Goal: Task Accomplishment & Management: Manage account settings

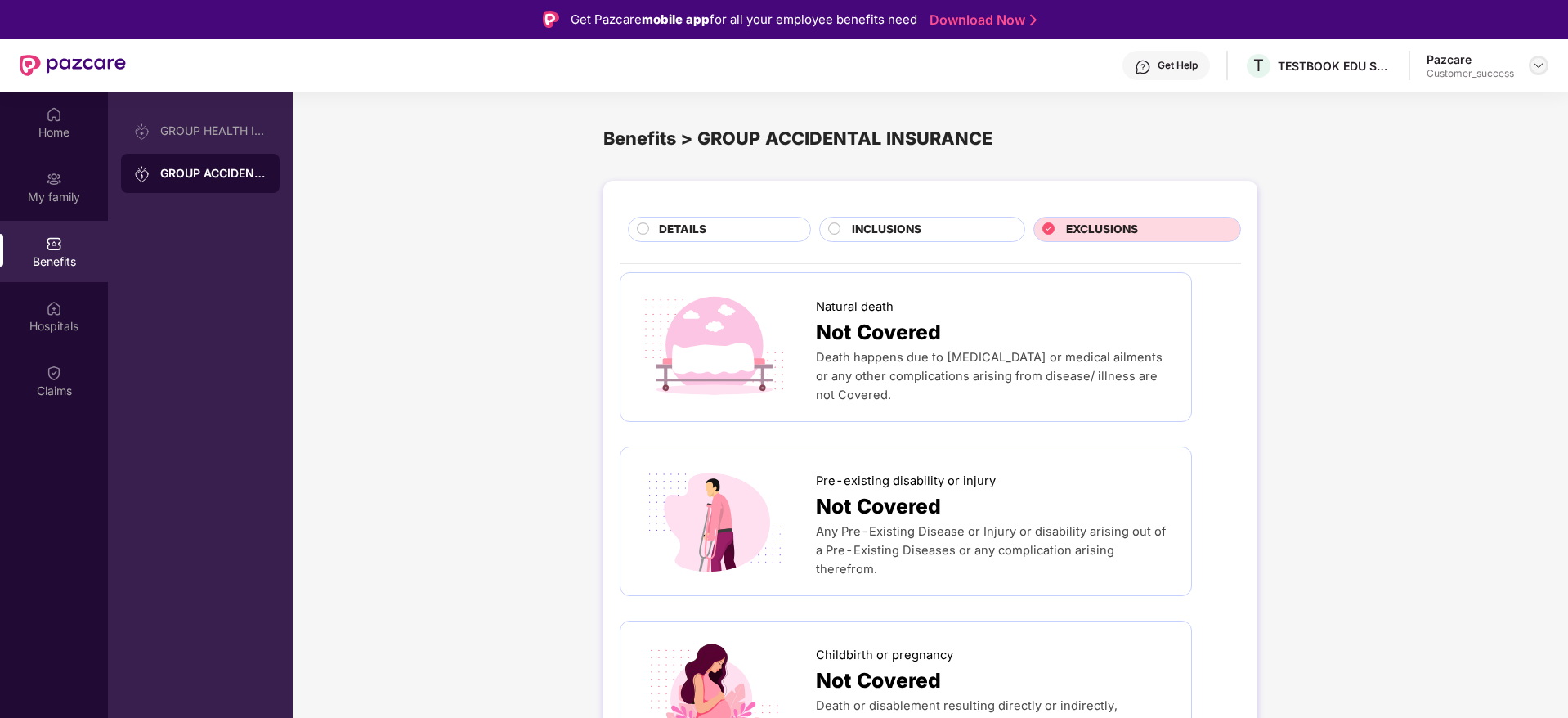
click at [1542, 59] on img at bounding box center [1538, 66] width 13 height 13
click at [1443, 108] on div "Switch to partner view" at bounding box center [1461, 104] width 213 height 32
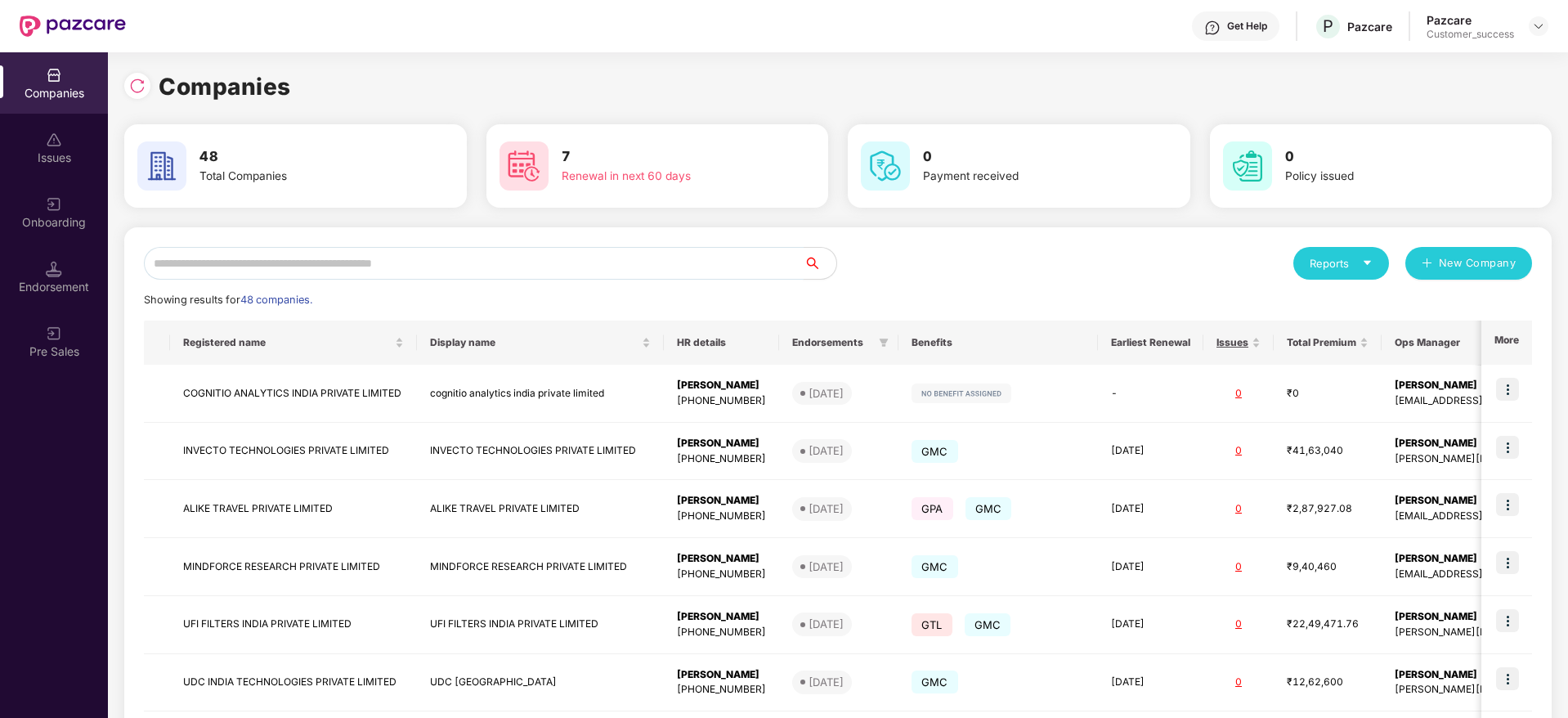
click at [541, 272] on input "text" at bounding box center [473, 263] width 659 height 33
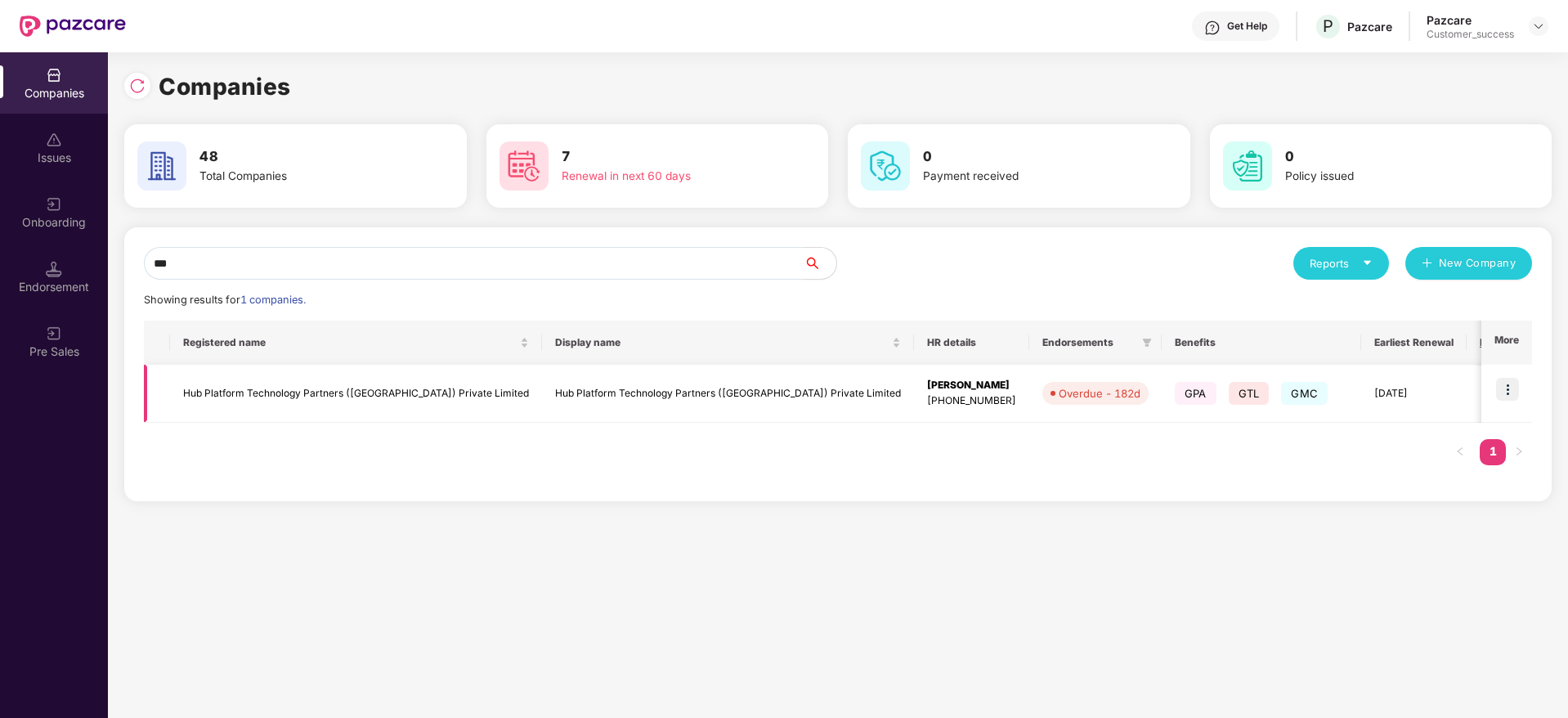
type input "***"
click at [1508, 396] on img at bounding box center [1507, 389] width 23 height 23
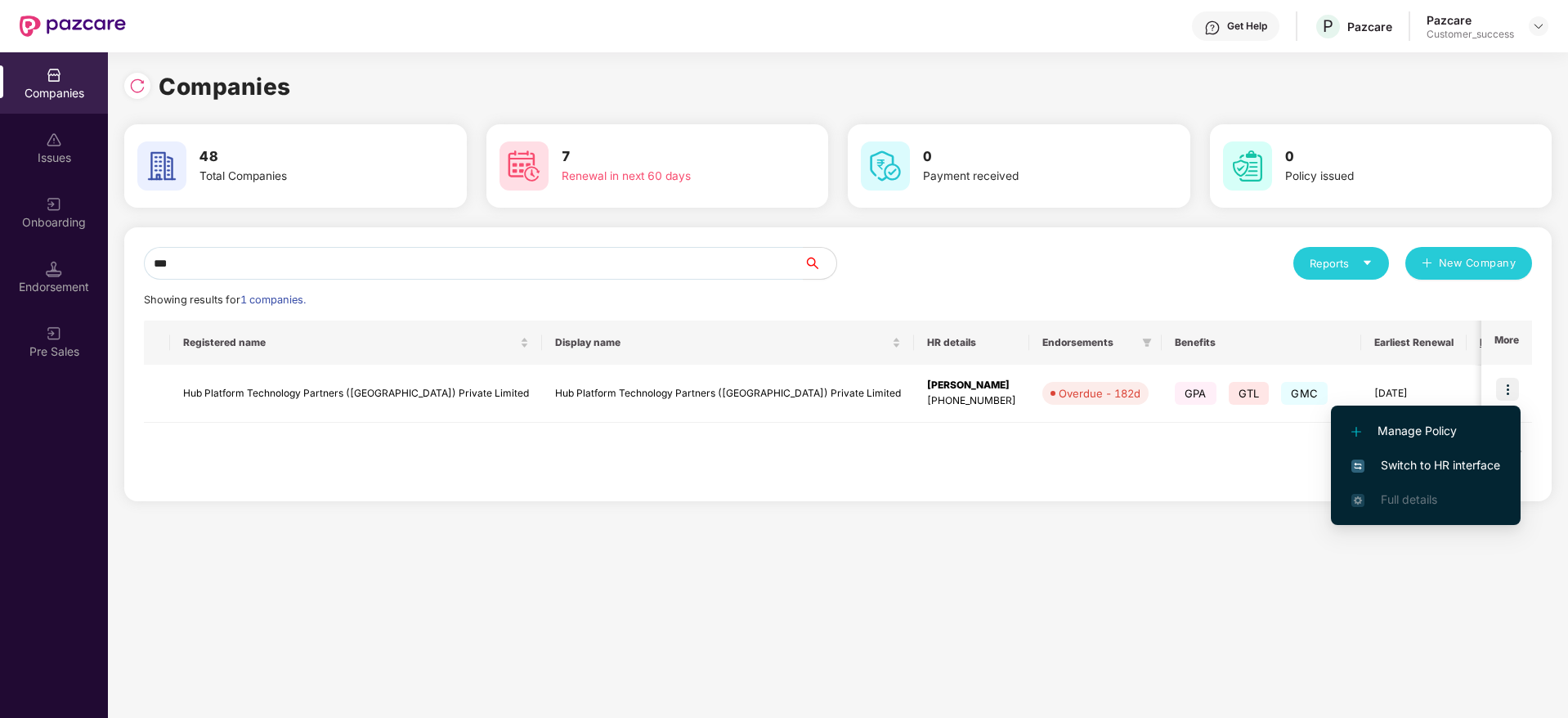
click at [1390, 471] on span "Switch to HR interface" at bounding box center [1425, 465] width 148 height 18
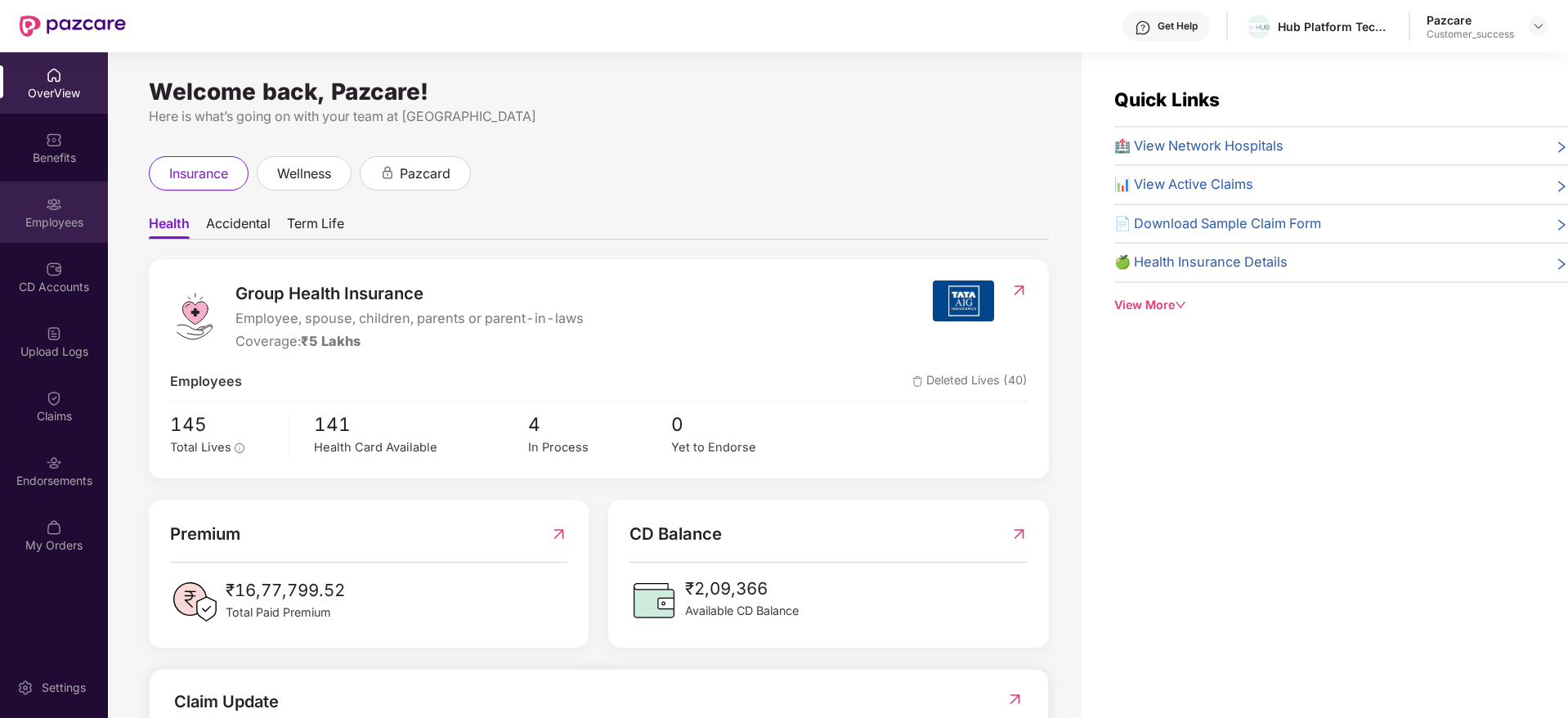
click at [46, 224] on div "Employees" at bounding box center [54, 222] width 108 height 16
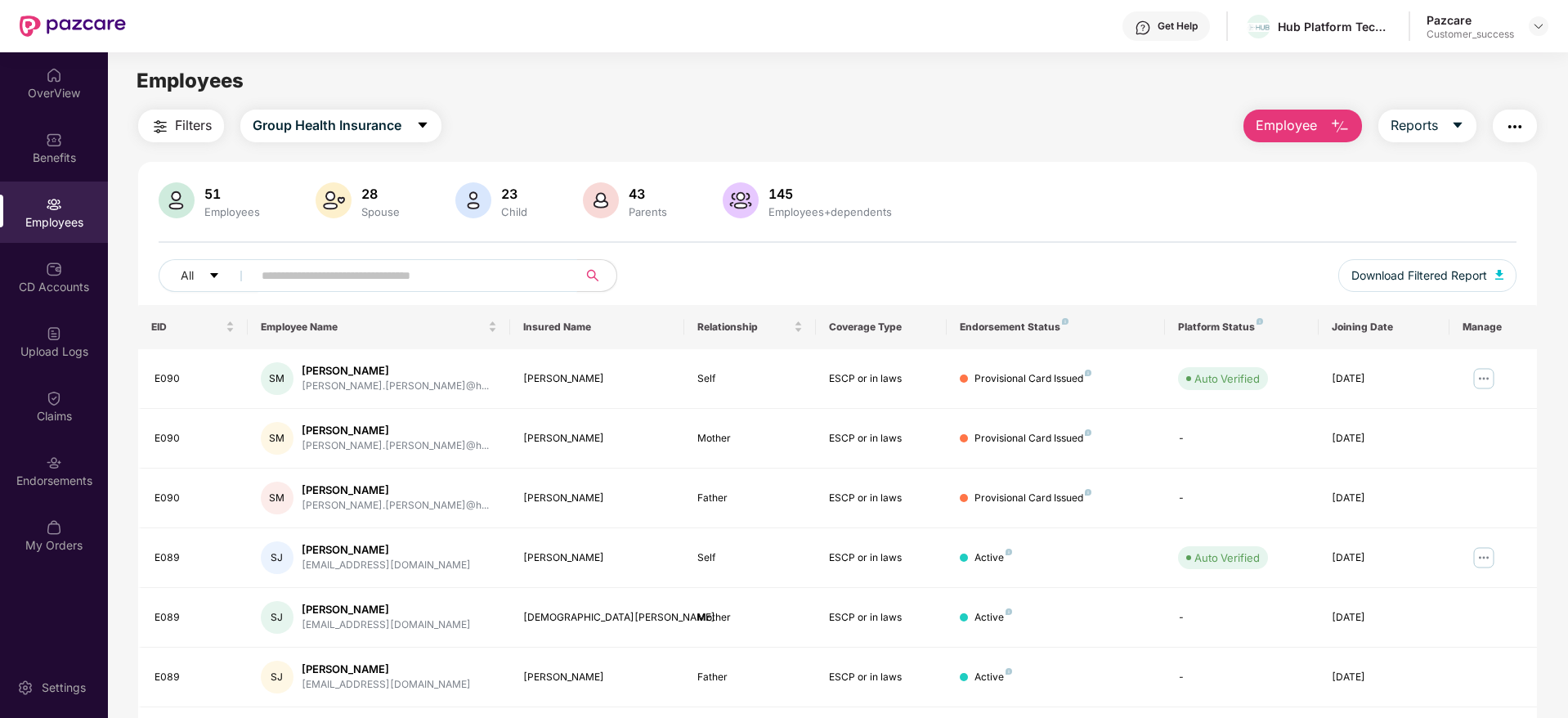
click at [332, 282] on input "text" at bounding box center [408, 275] width 293 height 24
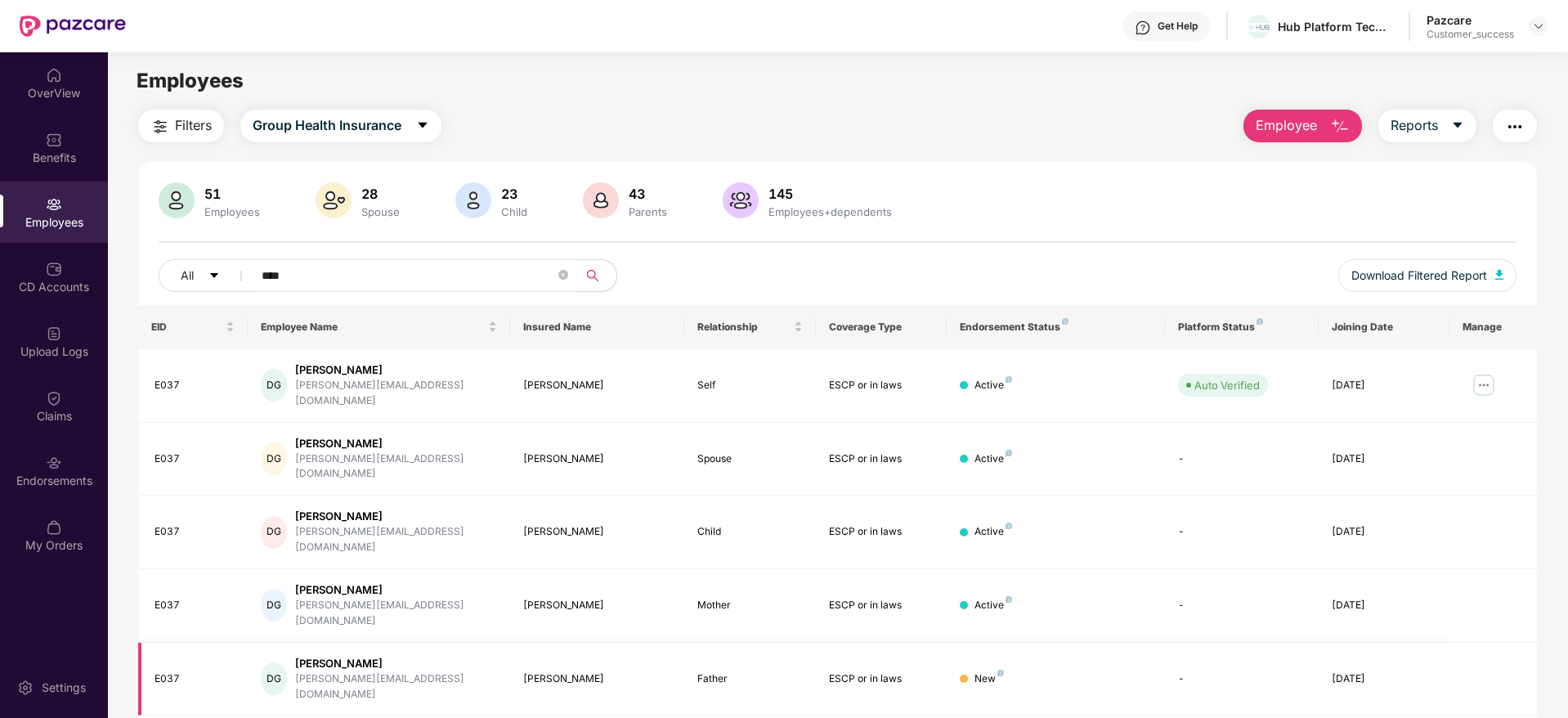
type input "****"
drag, startPoint x: 191, startPoint y: 620, endPoint x: 150, endPoint y: 618, distance: 41.0
click at [150, 643] on td "E037" at bounding box center [193, 679] width 110 height 73
copy div "E037"
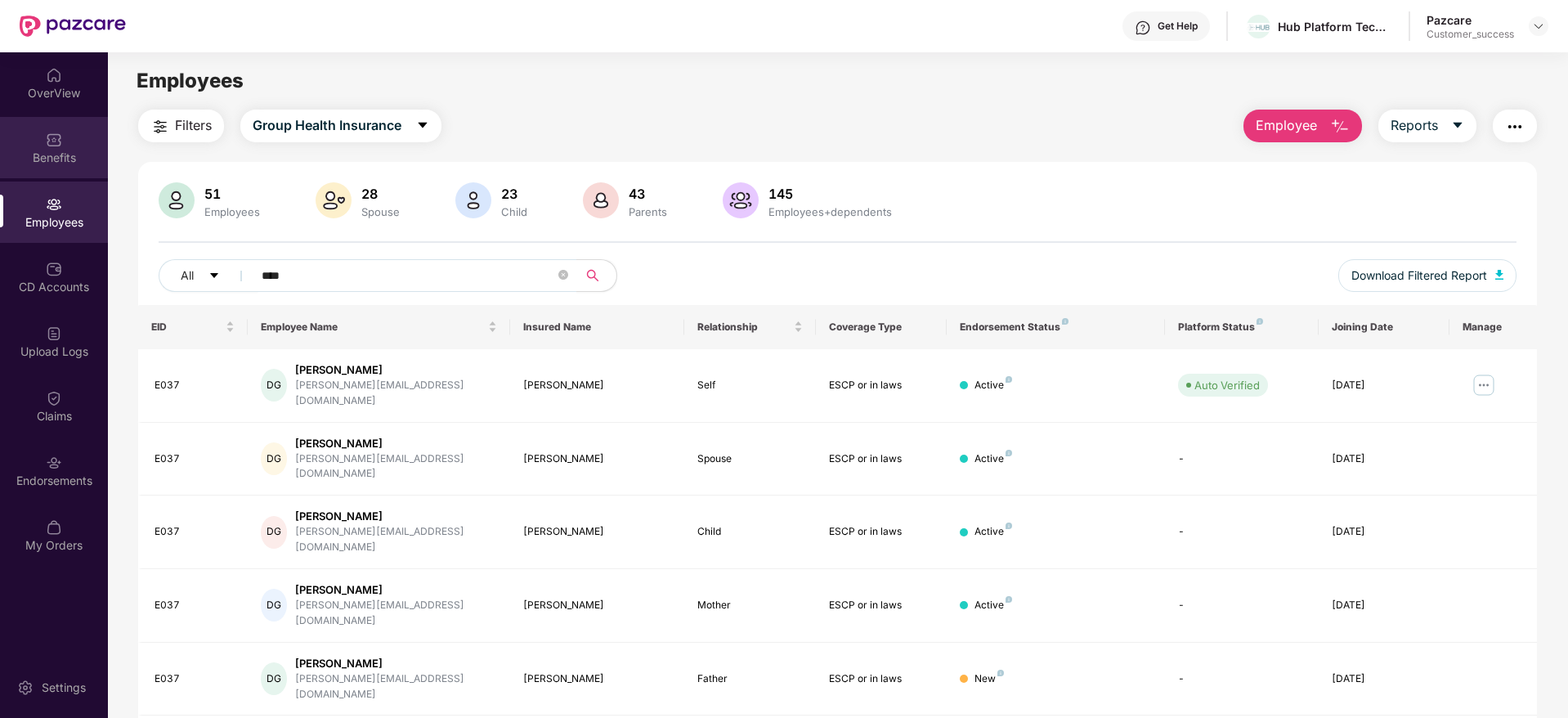
click at [67, 148] on div "Benefits" at bounding box center [54, 147] width 108 height 62
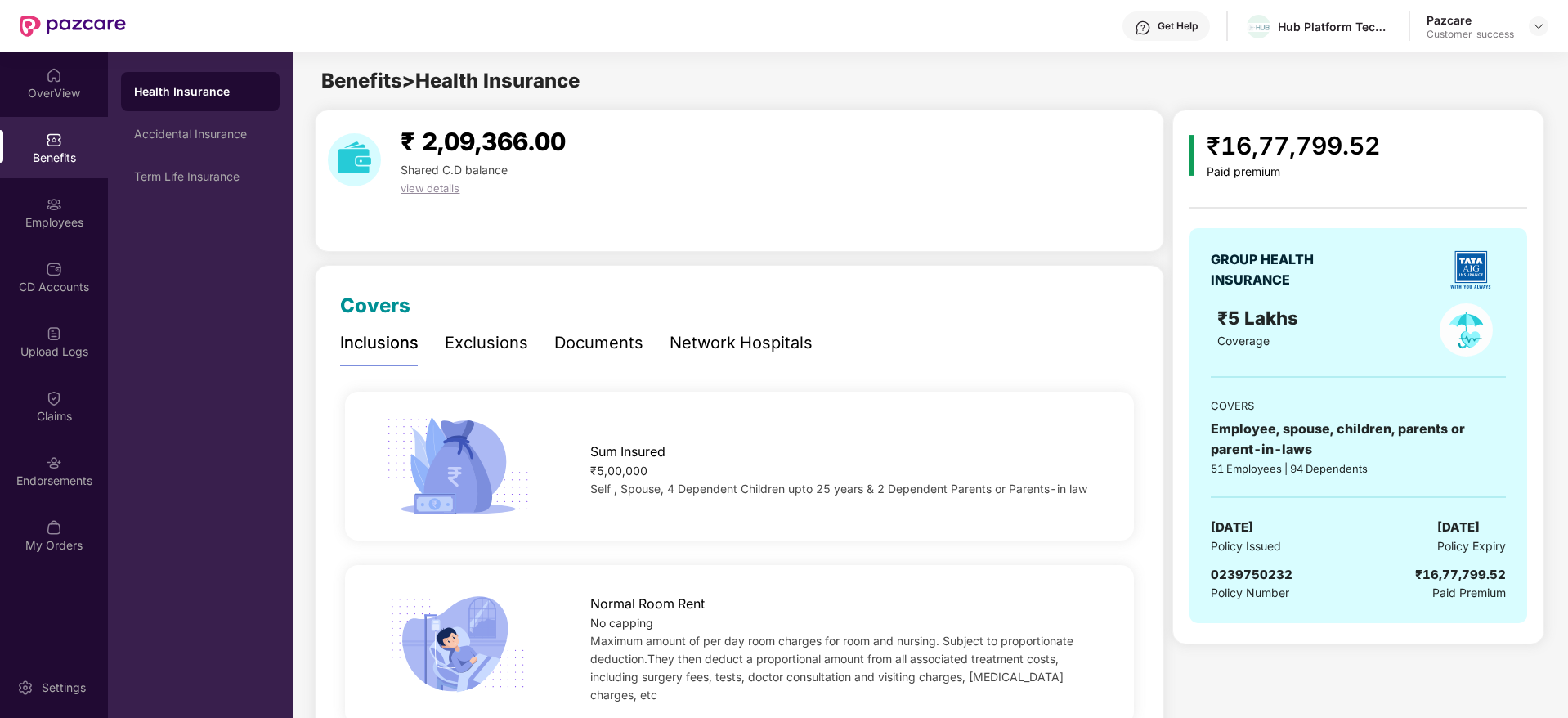
click at [562, 340] on div "Documents" at bounding box center [598, 343] width 89 height 25
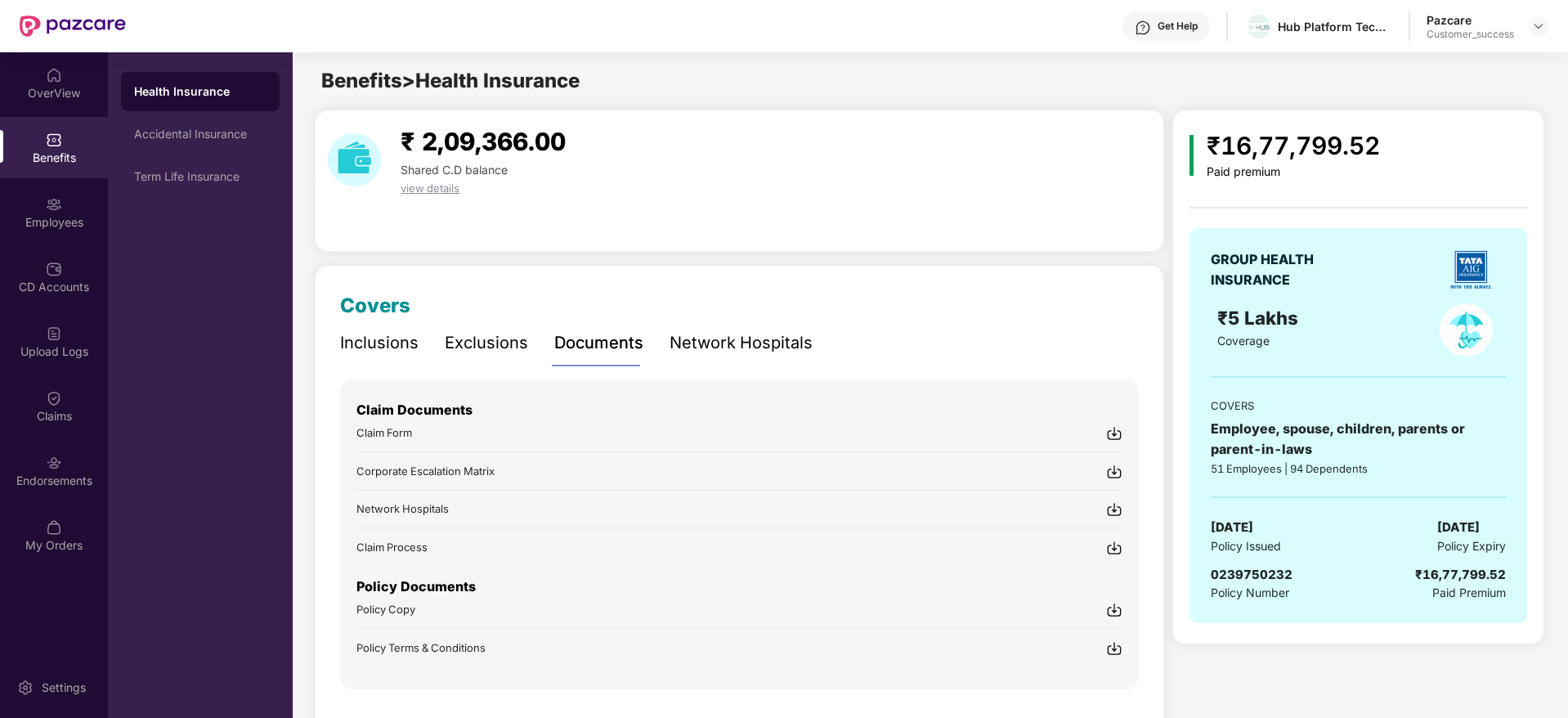
click at [1113, 606] on img at bounding box center [1114, 609] width 16 height 16
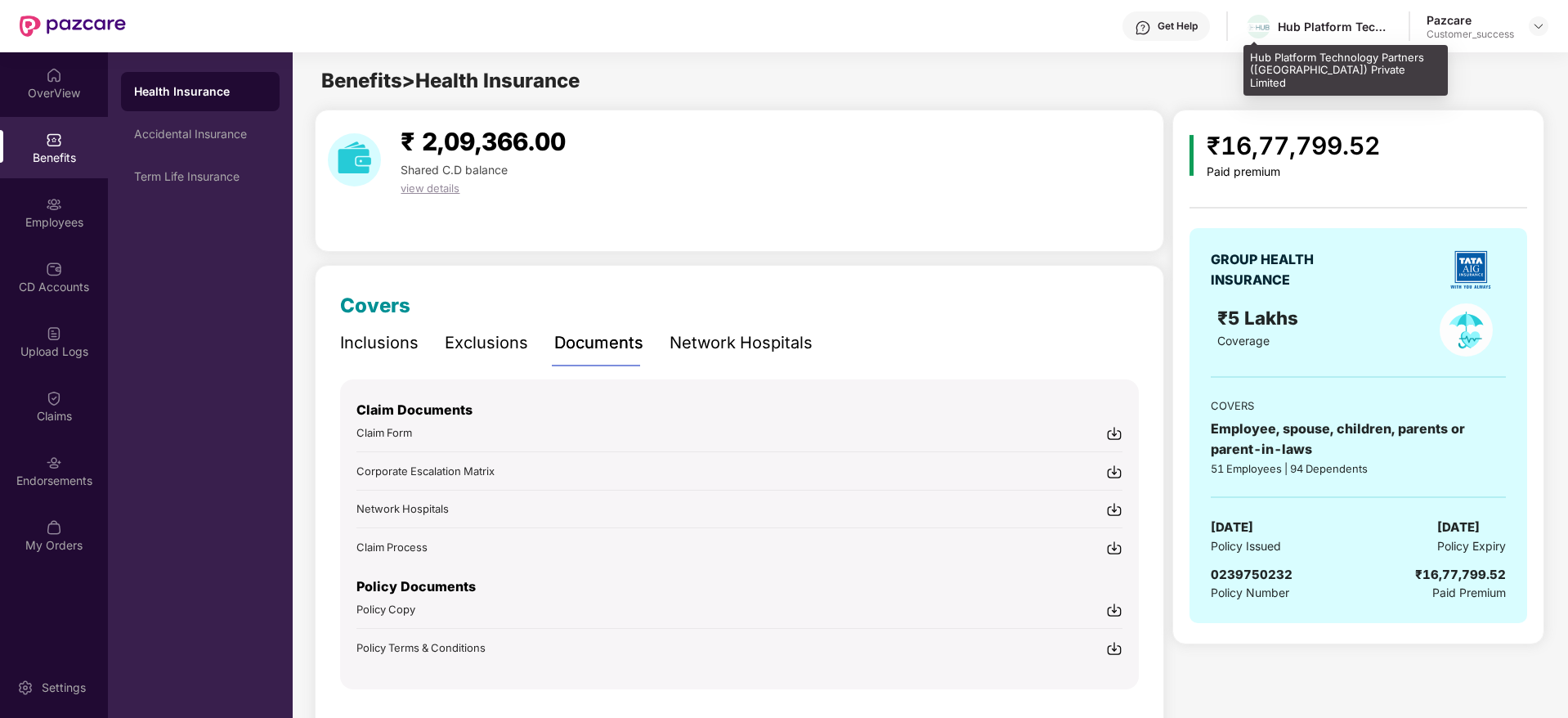
click at [1358, 19] on div "Hub Platform Technology Partners ([GEOGRAPHIC_DATA]) Private Limited" at bounding box center [1335, 27] width 115 height 15
click at [1352, 32] on div "Hub Platform Technology Partners ([GEOGRAPHIC_DATA]) Private Limited" at bounding box center [1335, 27] width 115 height 15
click at [1334, 31] on div "Hub Platform Technology Partners ([GEOGRAPHIC_DATA]) Private Limited" at bounding box center [1335, 27] width 115 height 15
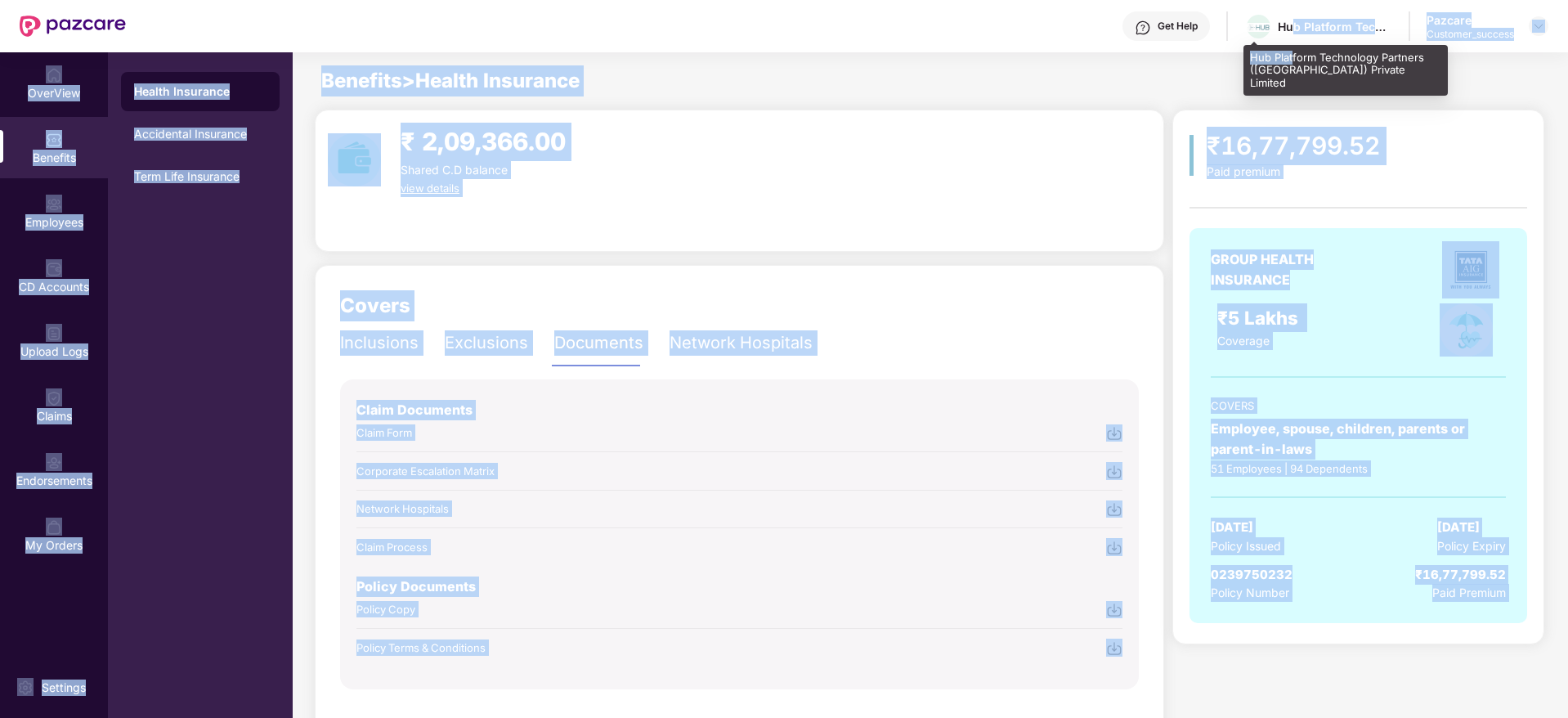
drag, startPoint x: 1295, startPoint y: 29, endPoint x: 1294, endPoint y: 45, distance: 16.0
click at [1294, 45] on div "Get Help Hub Platform Technology Partners ([GEOGRAPHIC_DATA]) Private Limited P…" at bounding box center [784, 359] width 1568 height 718
click at [1294, 45] on div "Hub Platform Technology Partners ([GEOGRAPHIC_DATA]) Private Limited" at bounding box center [1345, 70] width 204 height 51
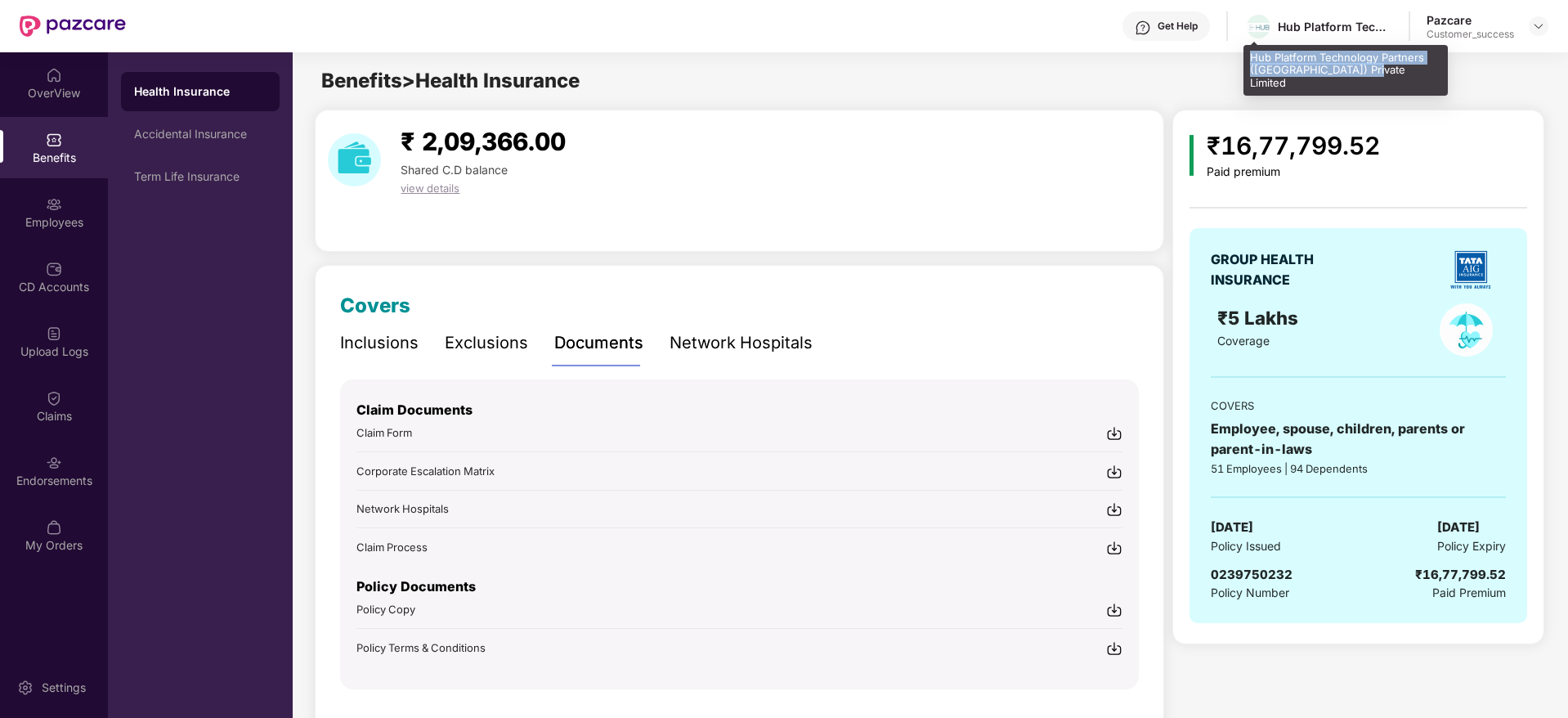
drag, startPoint x: 1368, startPoint y: 72, endPoint x: 1252, endPoint y: 61, distance: 116.5
click at [1252, 61] on div "Hub Platform Technology Partners ([GEOGRAPHIC_DATA]) Private Limited" at bounding box center [1345, 70] width 204 height 51
copy div "Hub Platform Technology Partners ([GEOGRAPHIC_DATA]) Private Limited"
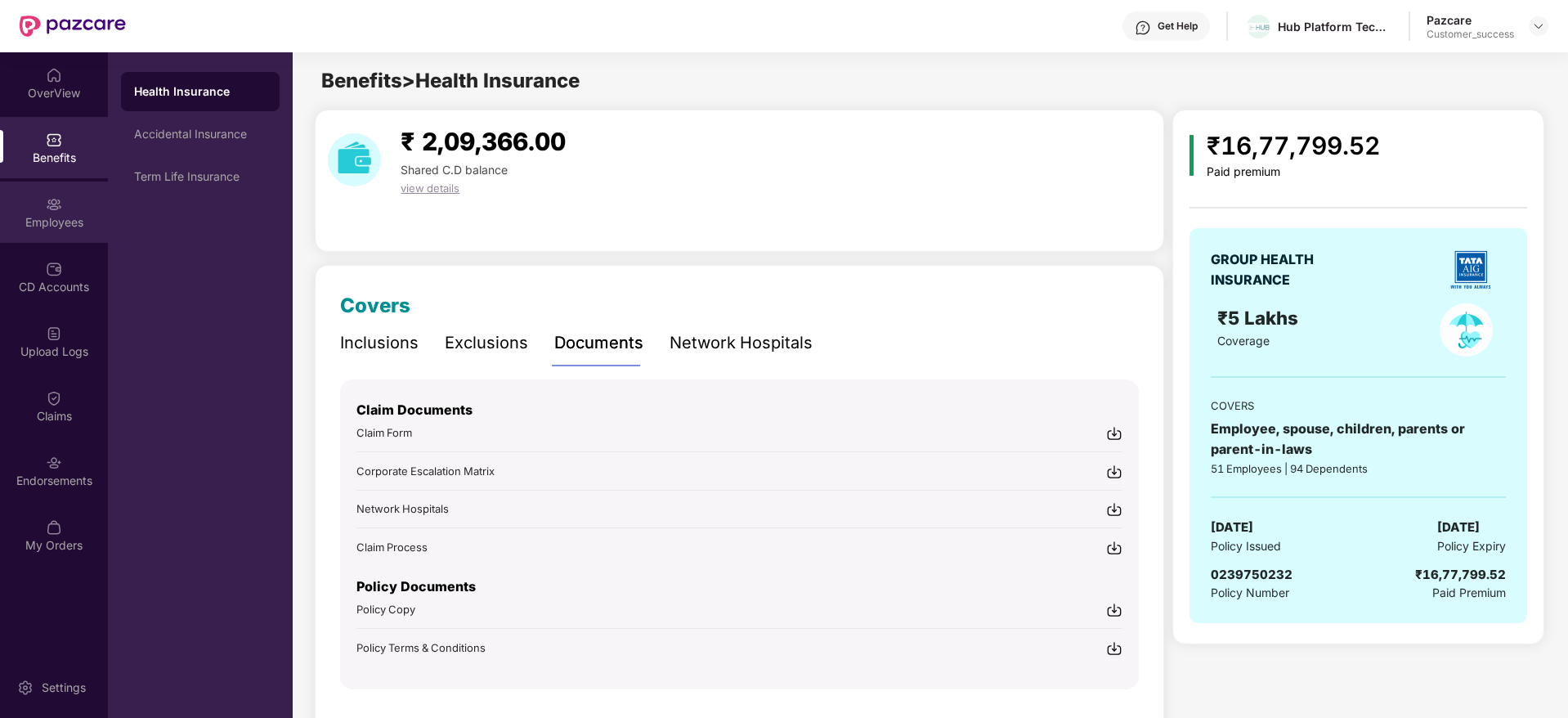
click at [32, 224] on div "Employees" at bounding box center [54, 222] width 108 height 16
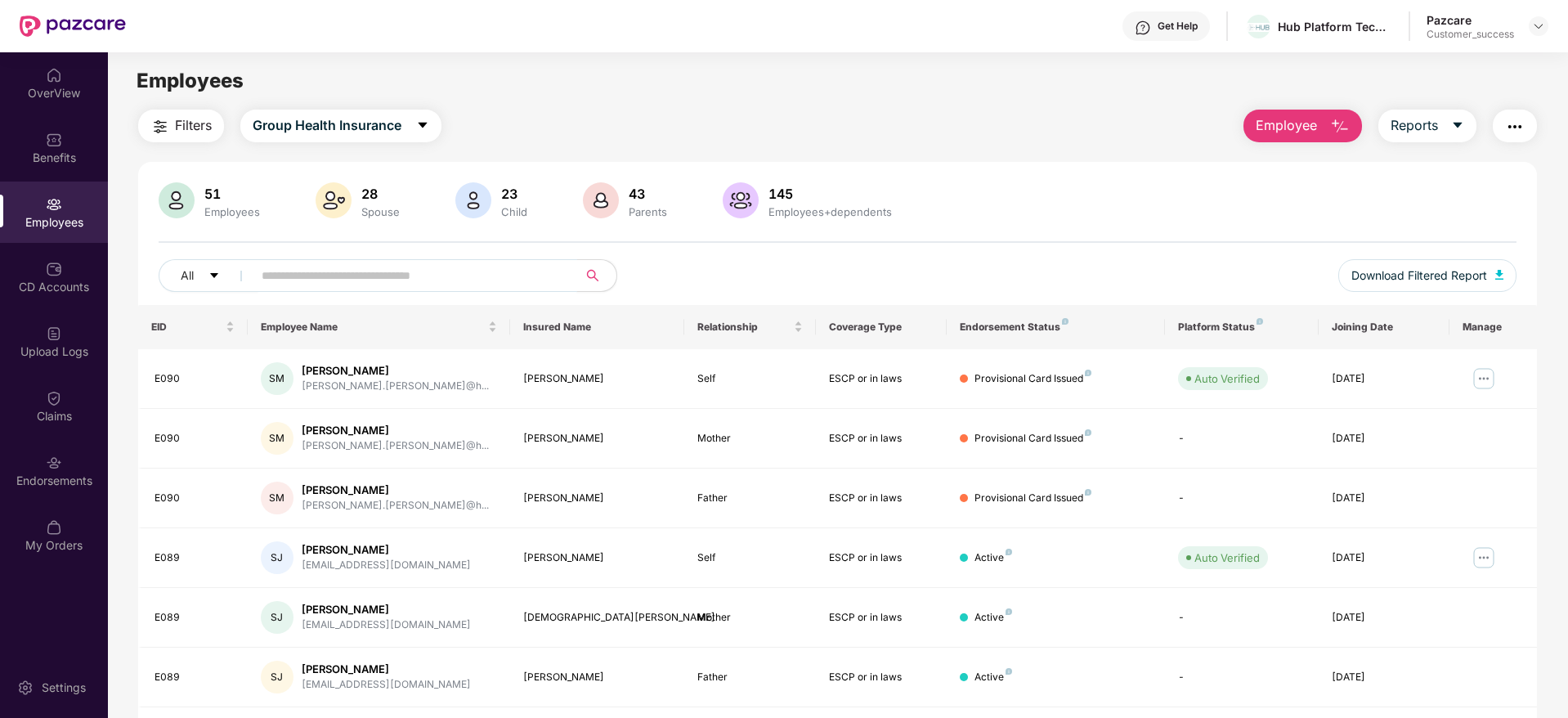
click at [293, 279] on input "text" at bounding box center [408, 275] width 293 height 24
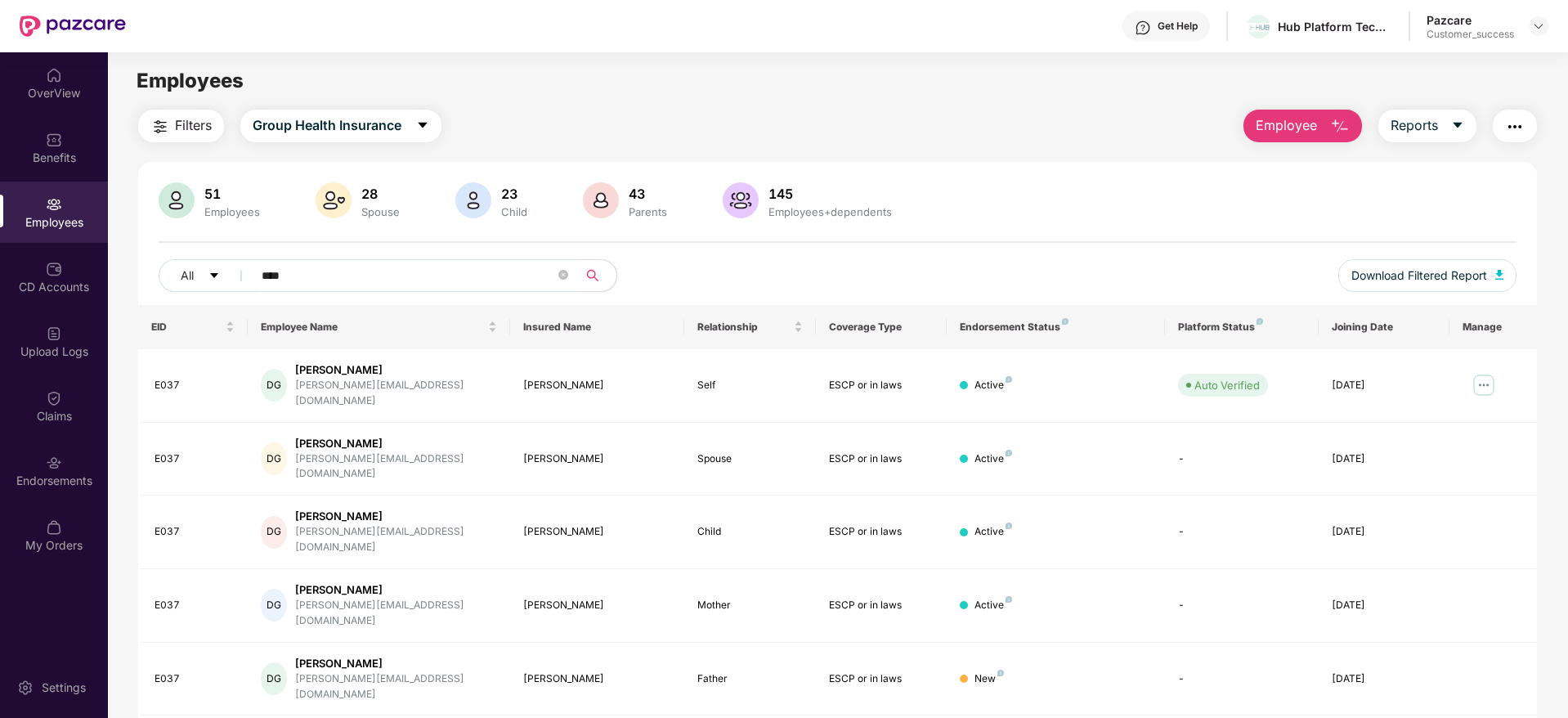
type input "****"
click at [1540, 22] on img at bounding box center [1538, 26] width 13 height 13
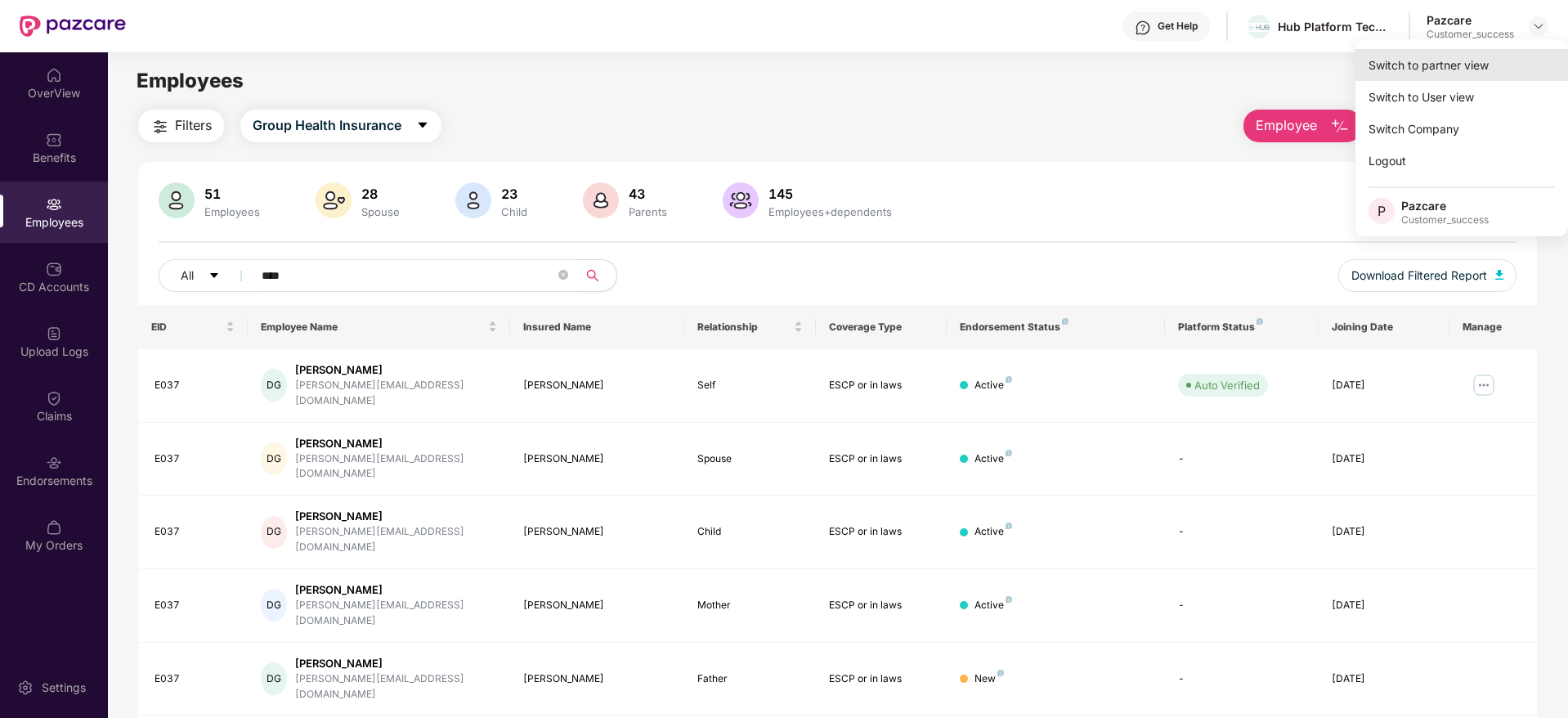
click at [1467, 60] on div "Switch to partner view" at bounding box center [1461, 65] width 213 height 32
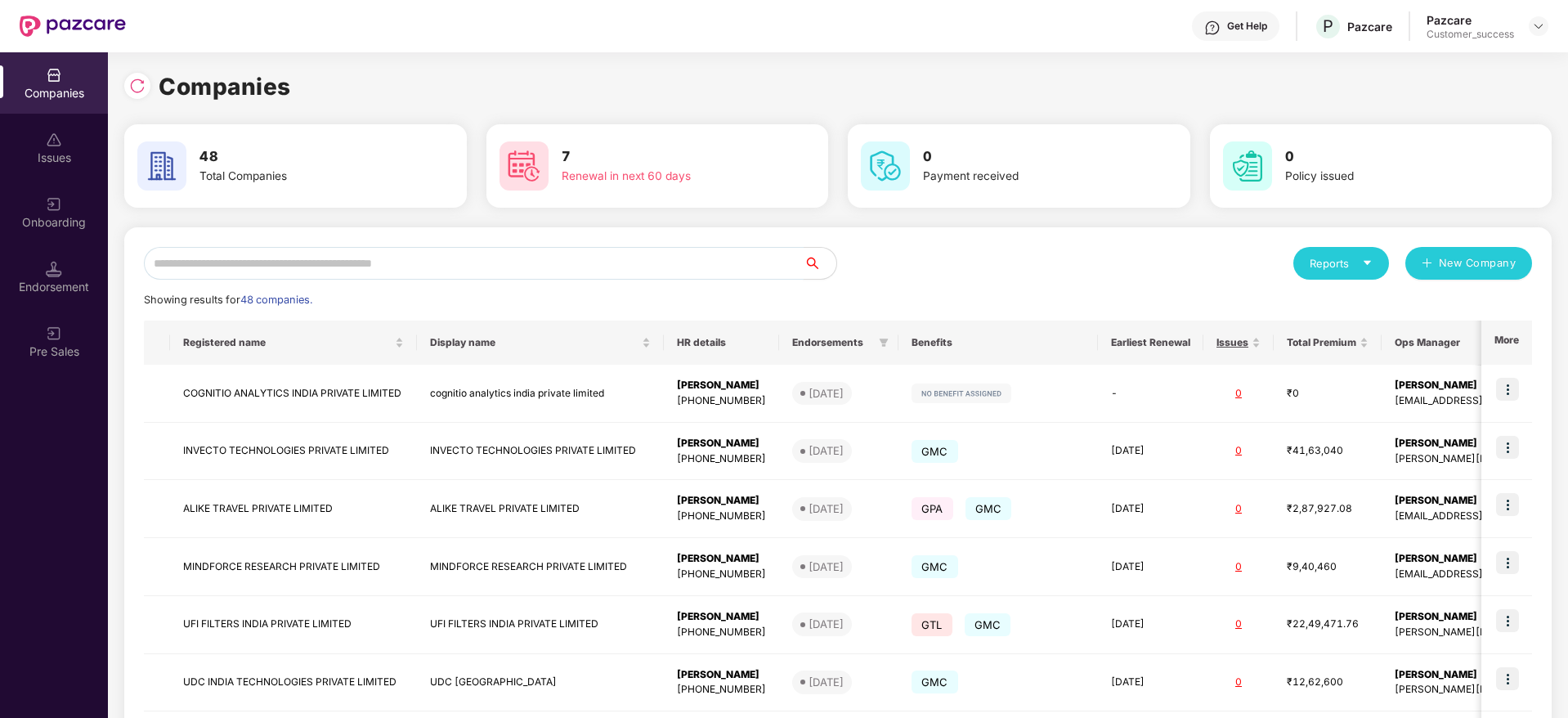
click at [475, 253] on input "text" at bounding box center [473, 263] width 659 height 33
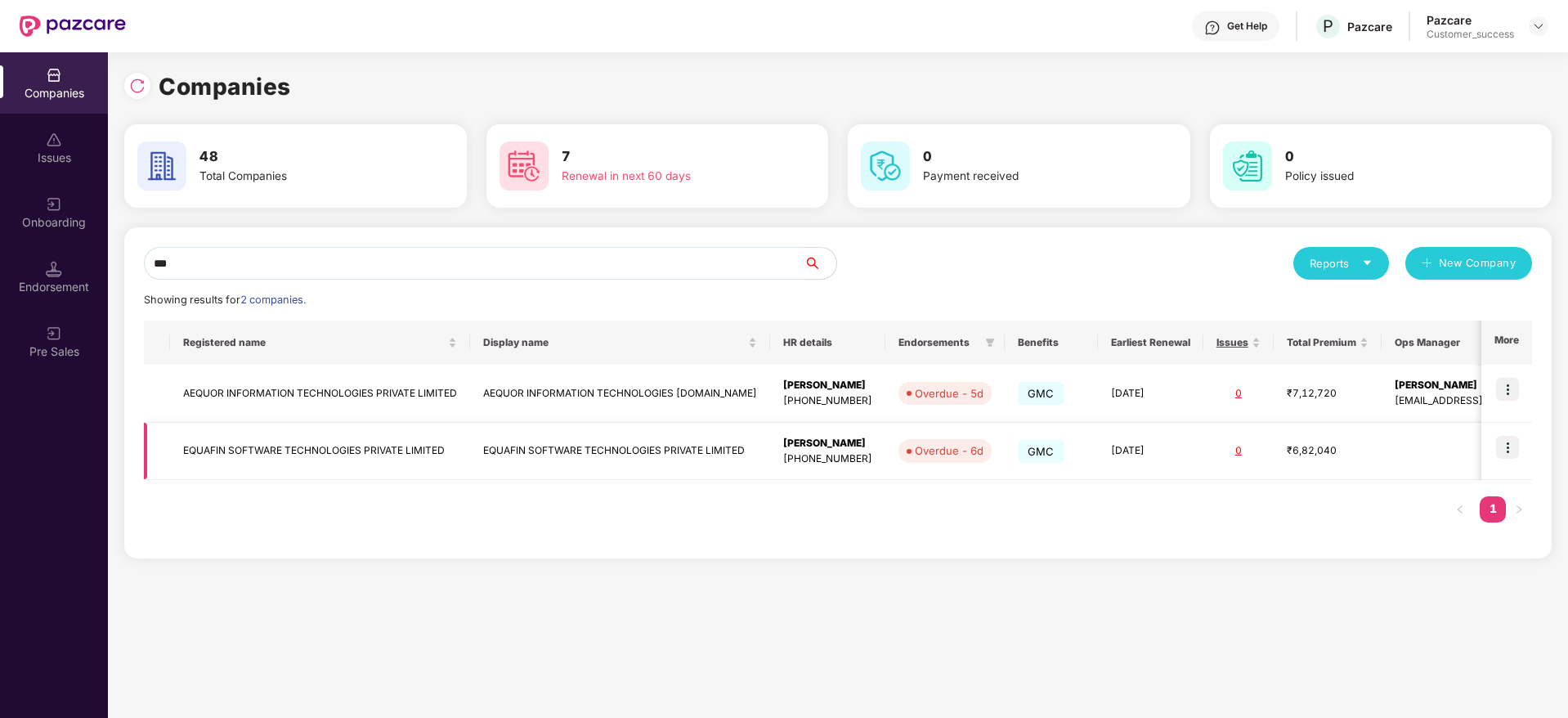
type input "***"
click at [1508, 444] on img at bounding box center [1507, 447] width 23 height 23
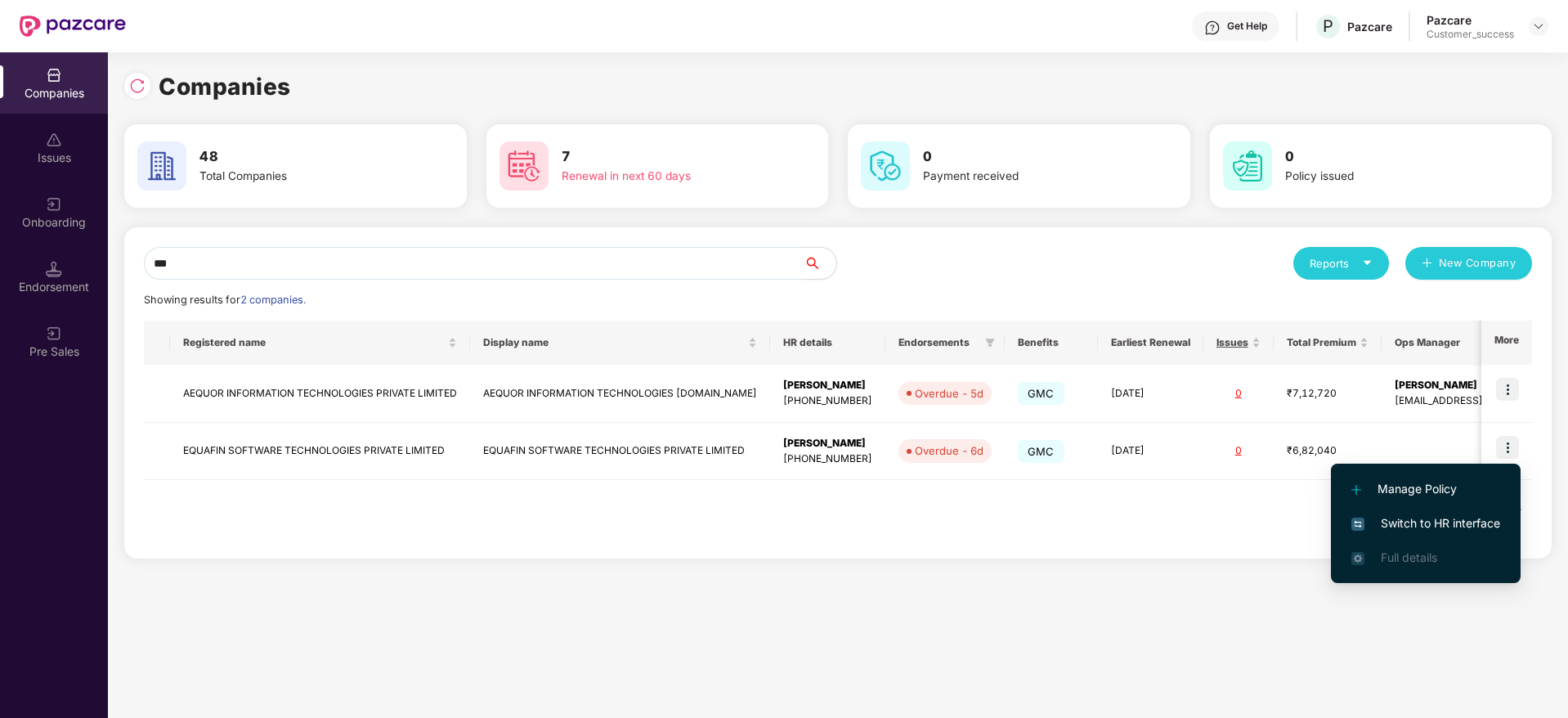
click at [1438, 515] on span "Switch to HR interface" at bounding box center [1425, 523] width 148 height 18
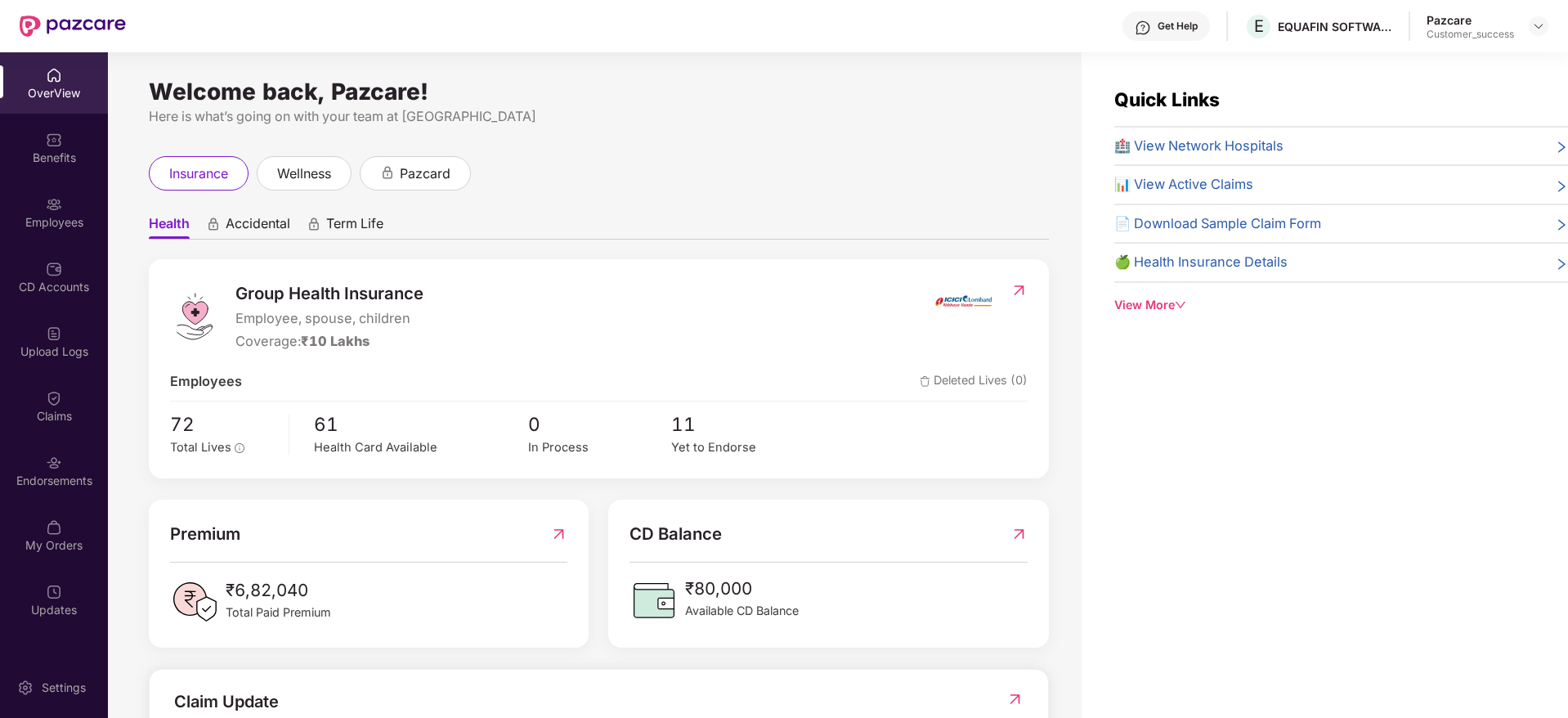
click at [60, 216] on div "Employees" at bounding box center [54, 222] width 108 height 16
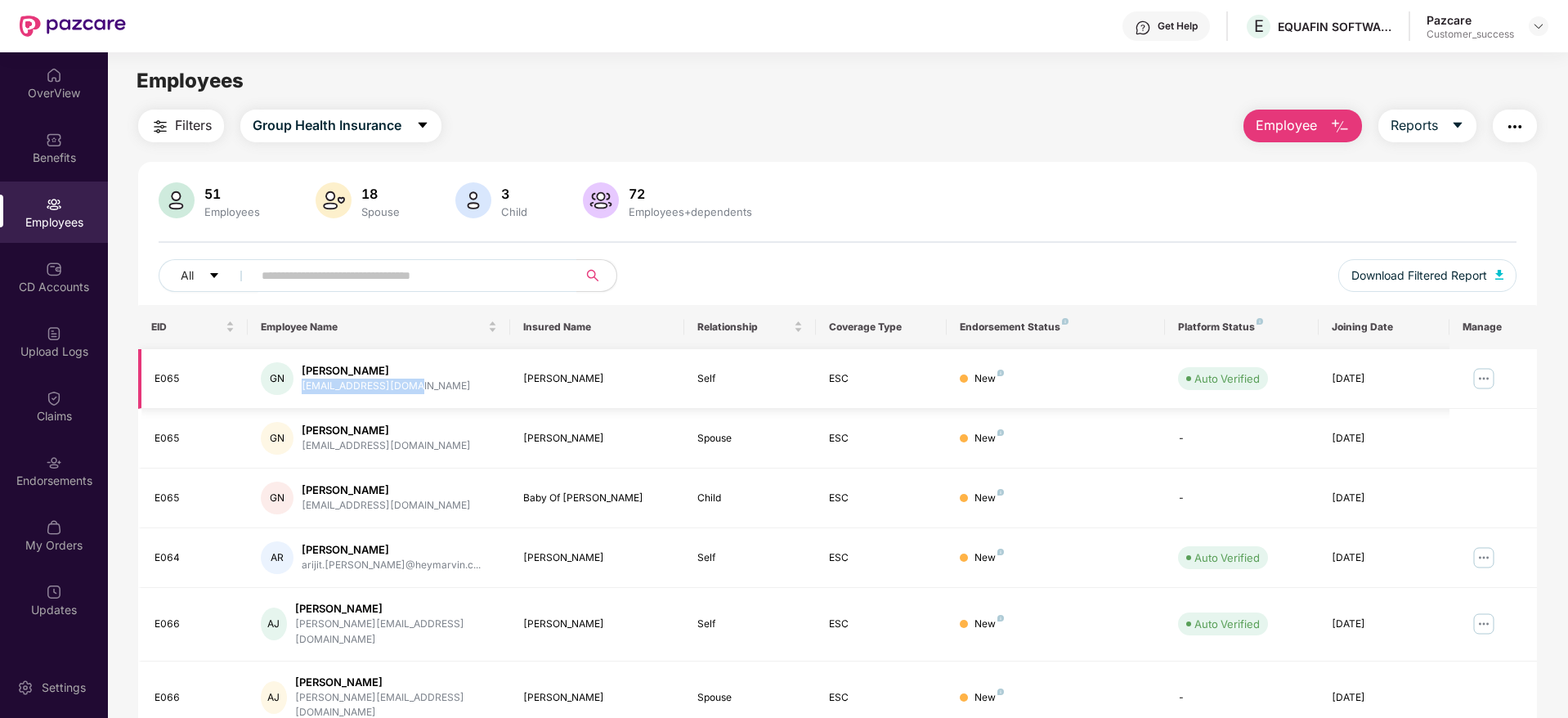
drag, startPoint x: 301, startPoint y: 385, endPoint x: 420, endPoint y: 385, distance: 119.0
click at [420, 385] on div "GN [PERSON_NAME] [PERSON_NAME][EMAIL_ADDRESS][DOMAIN_NAME]" at bounding box center [379, 379] width 236 height 33
copy div "[EMAIL_ADDRESS][DOMAIN_NAME]"
click at [1510, 121] on img "button" at bounding box center [1514, 126] width 19 height 19
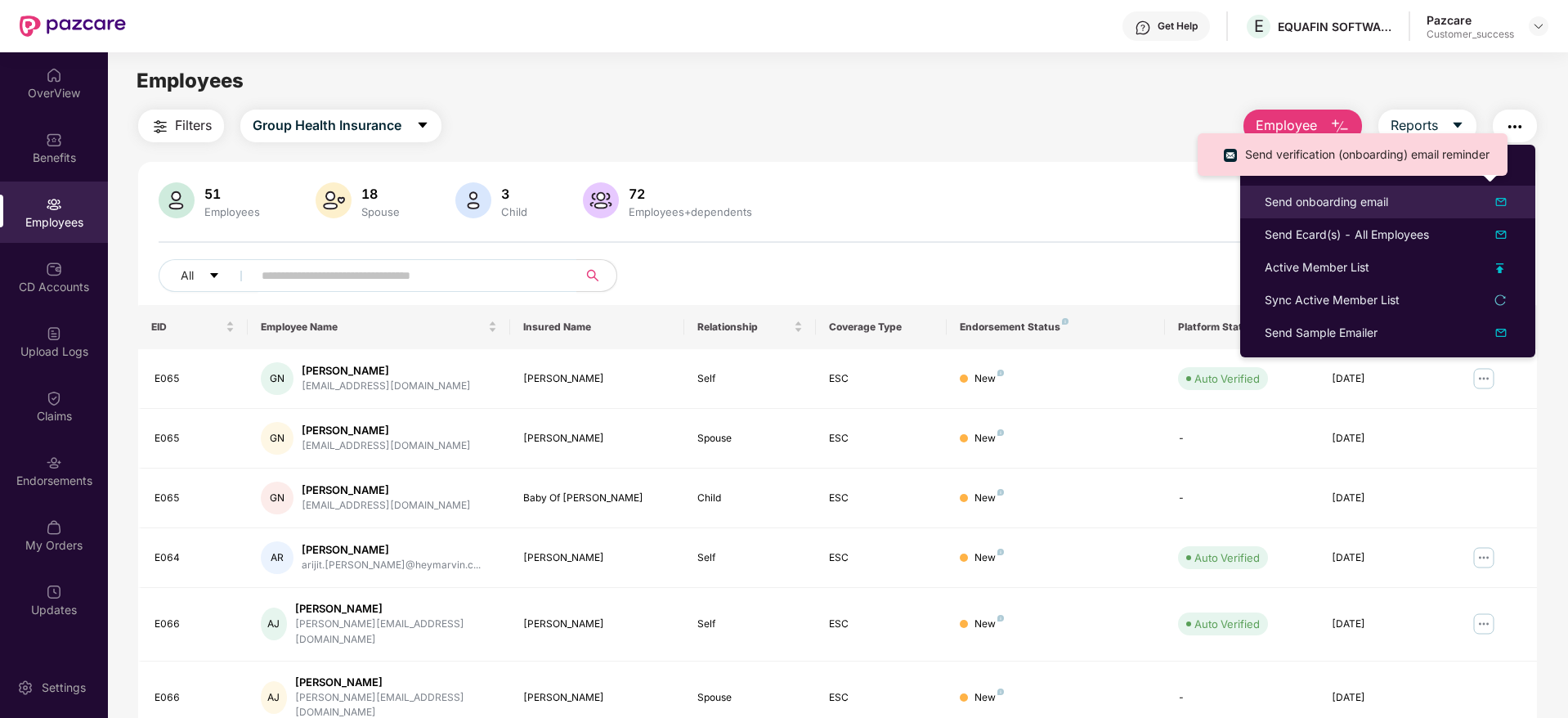
click at [1343, 198] on div "Send onboarding email" at bounding box center [1326, 201] width 123 height 18
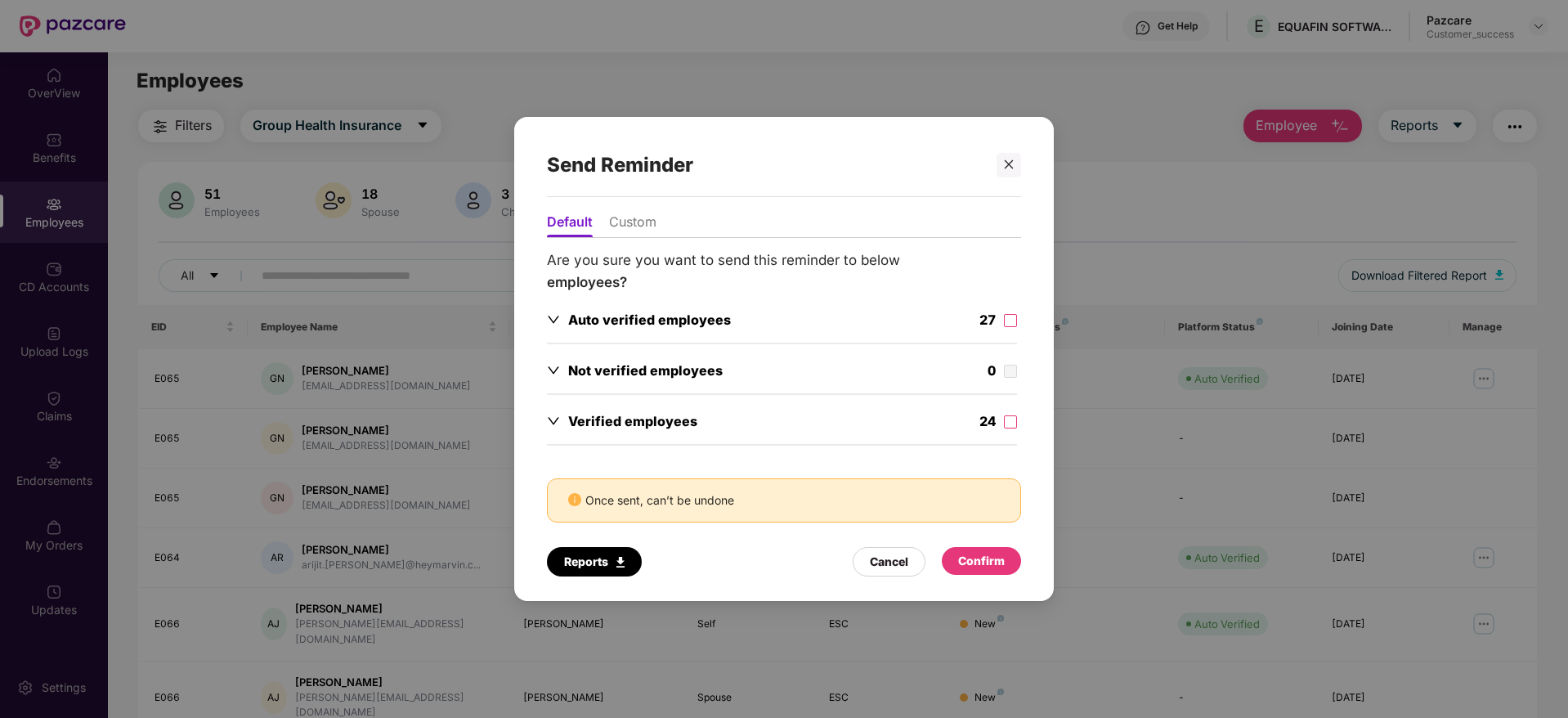
click at [635, 229] on li "Custom" at bounding box center [632, 225] width 47 height 24
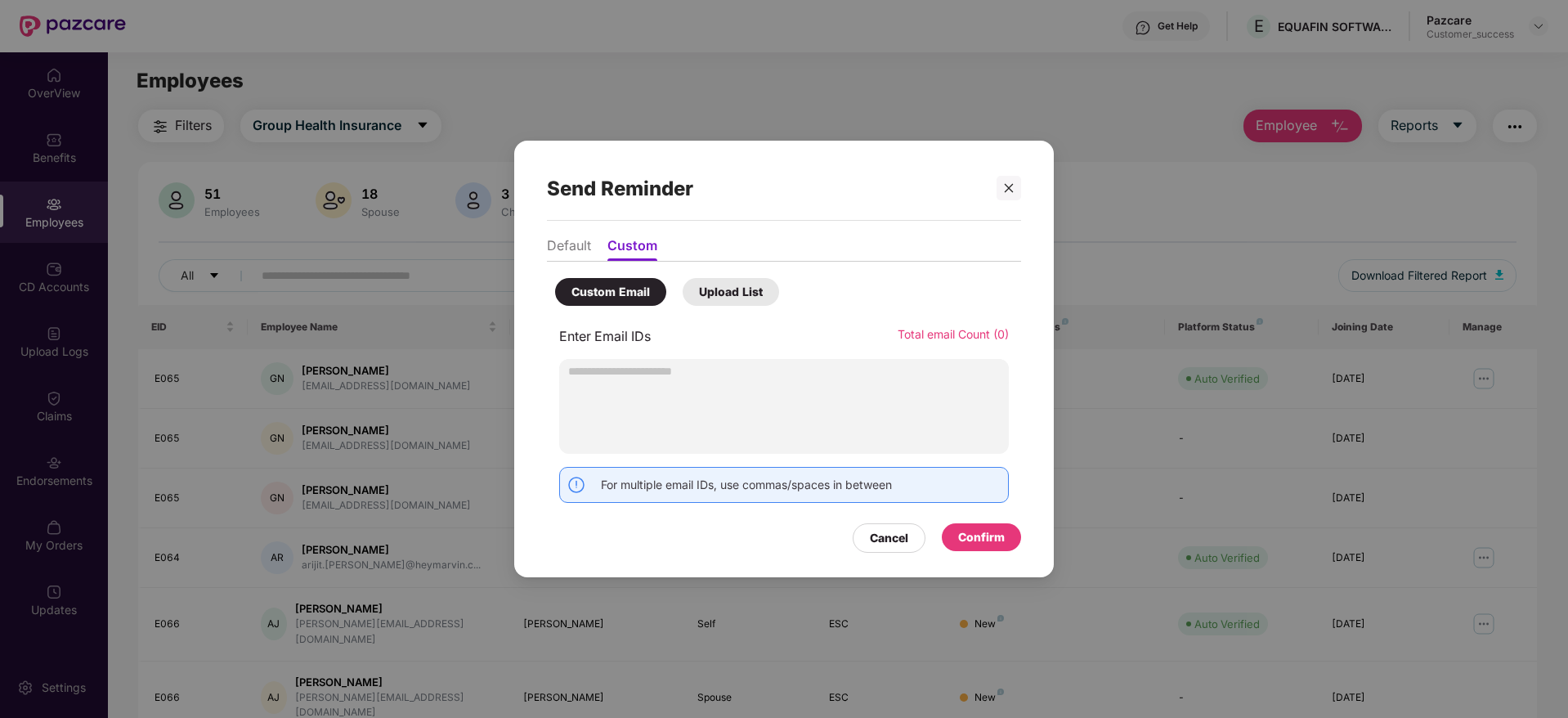
type input "**********"
click at [971, 530] on div "Confirm" at bounding box center [981, 537] width 46 height 18
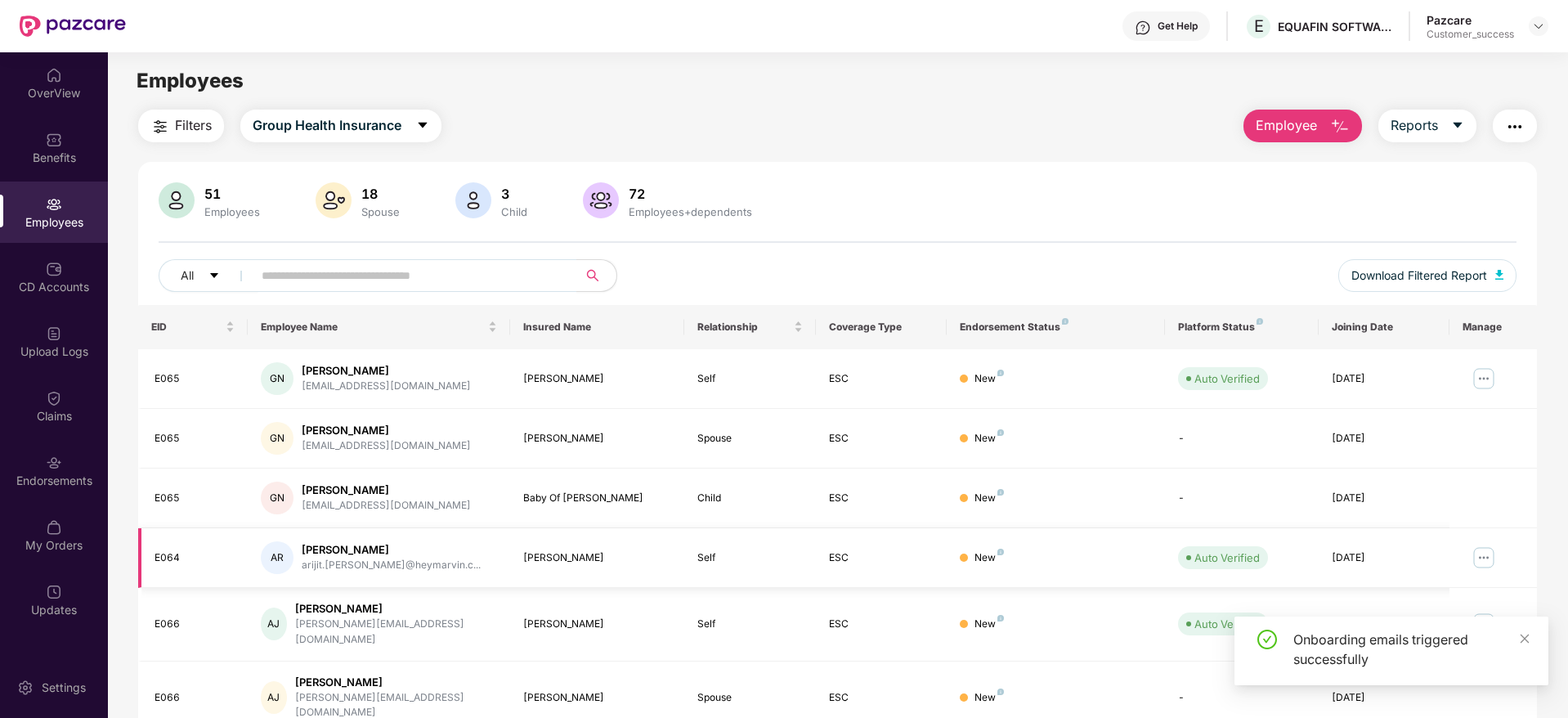
click at [1487, 554] on img at bounding box center [1483, 557] width 26 height 26
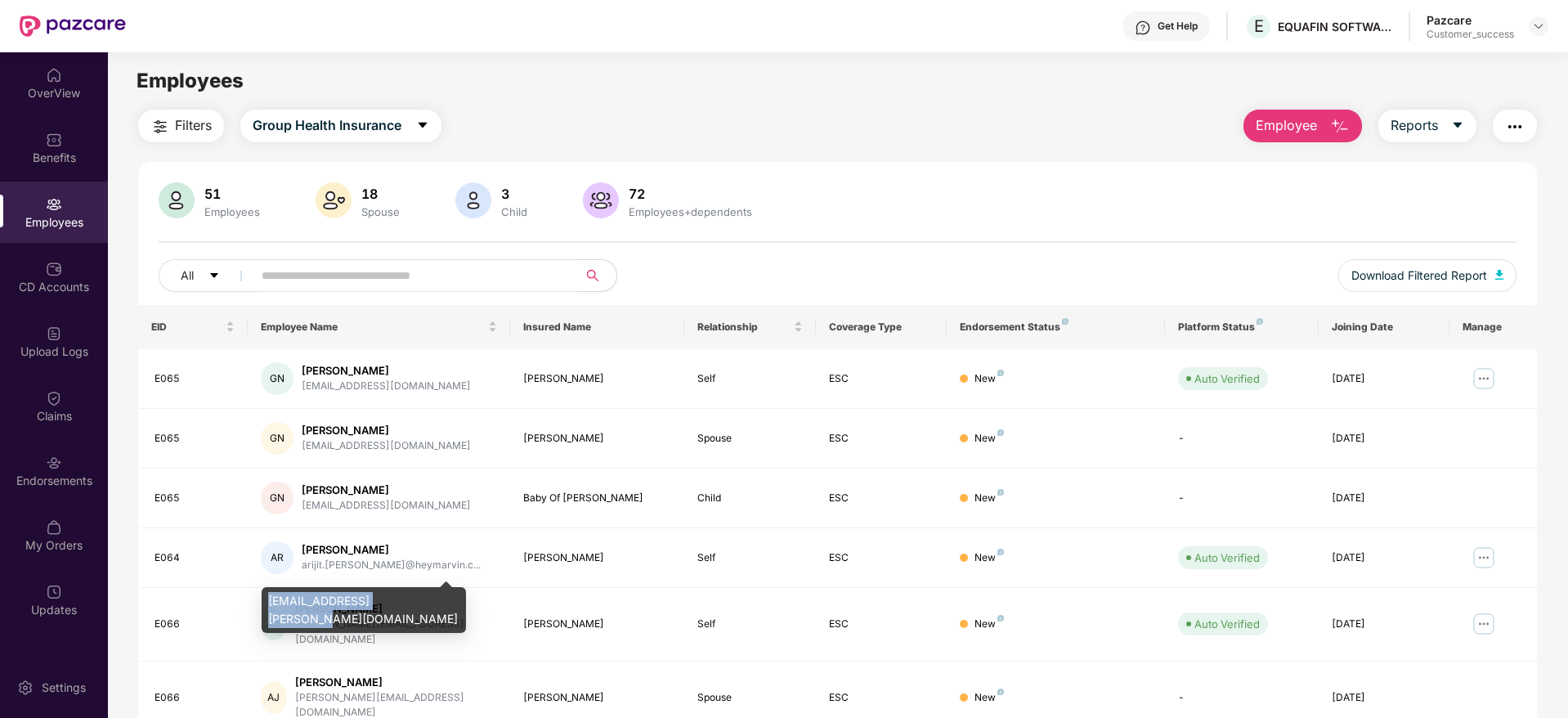
drag, startPoint x: 270, startPoint y: 600, endPoint x: 406, endPoint y: 601, distance: 136.0
click at [406, 601] on div "[EMAIL_ADDRESS][PERSON_NAME][DOMAIN_NAME]" at bounding box center [363, 609] width 204 height 45
copy div "[EMAIL_ADDRESS][PERSON_NAME][DOMAIN_NAME]"
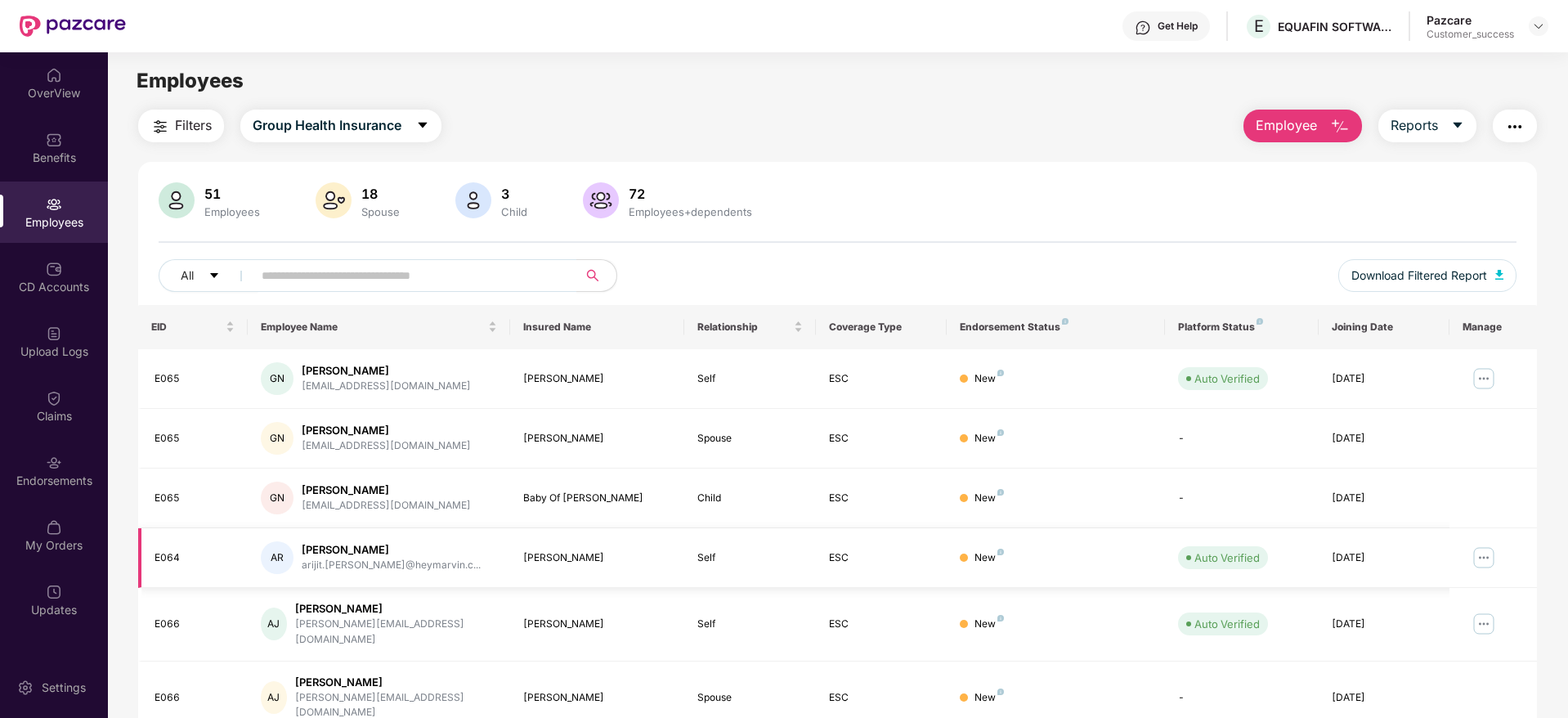
click at [1479, 550] on img at bounding box center [1483, 557] width 26 height 26
click at [1516, 132] on img "button" at bounding box center [1514, 126] width 19 height 19
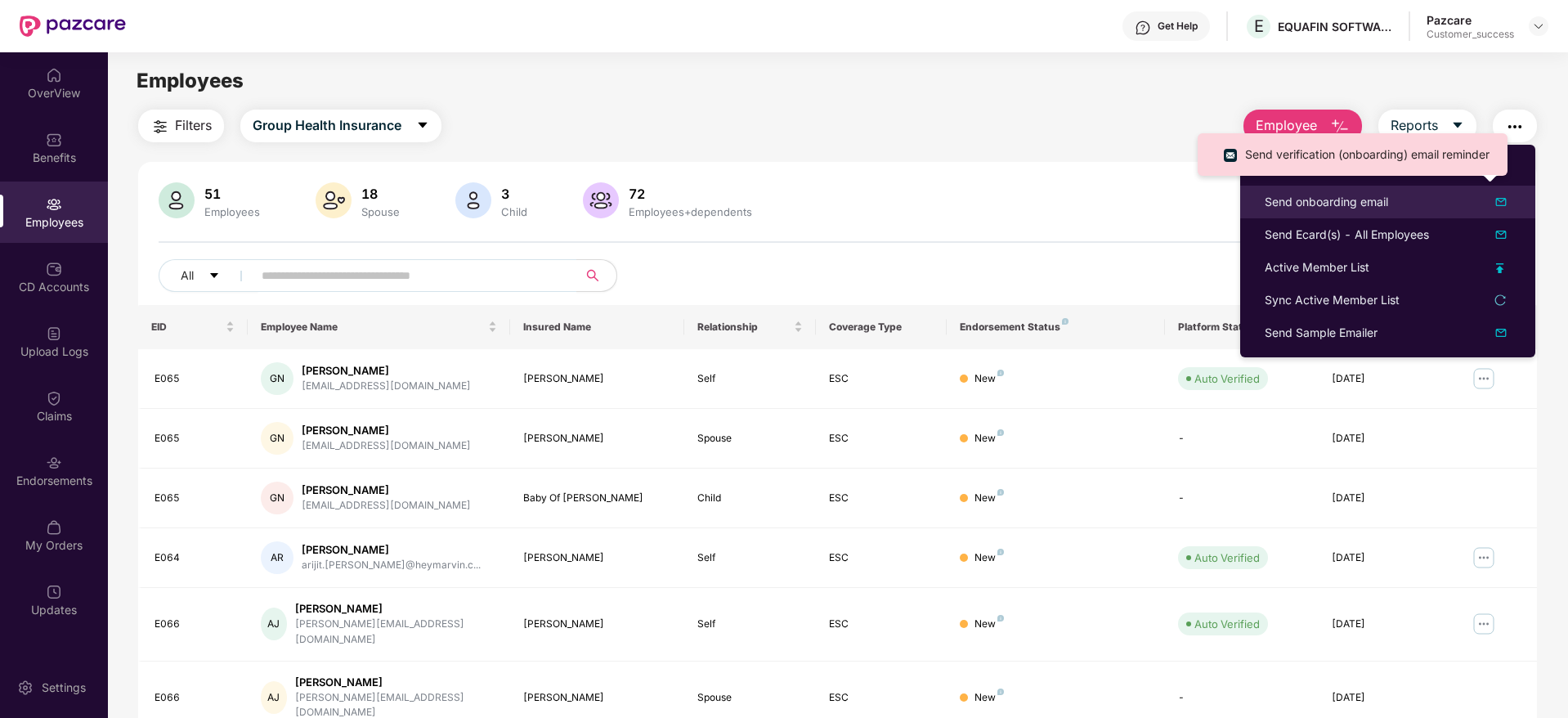
click at [1328, 201] on div "Send onboarding email" at bounding box center [1326, 201] width 123 height 18
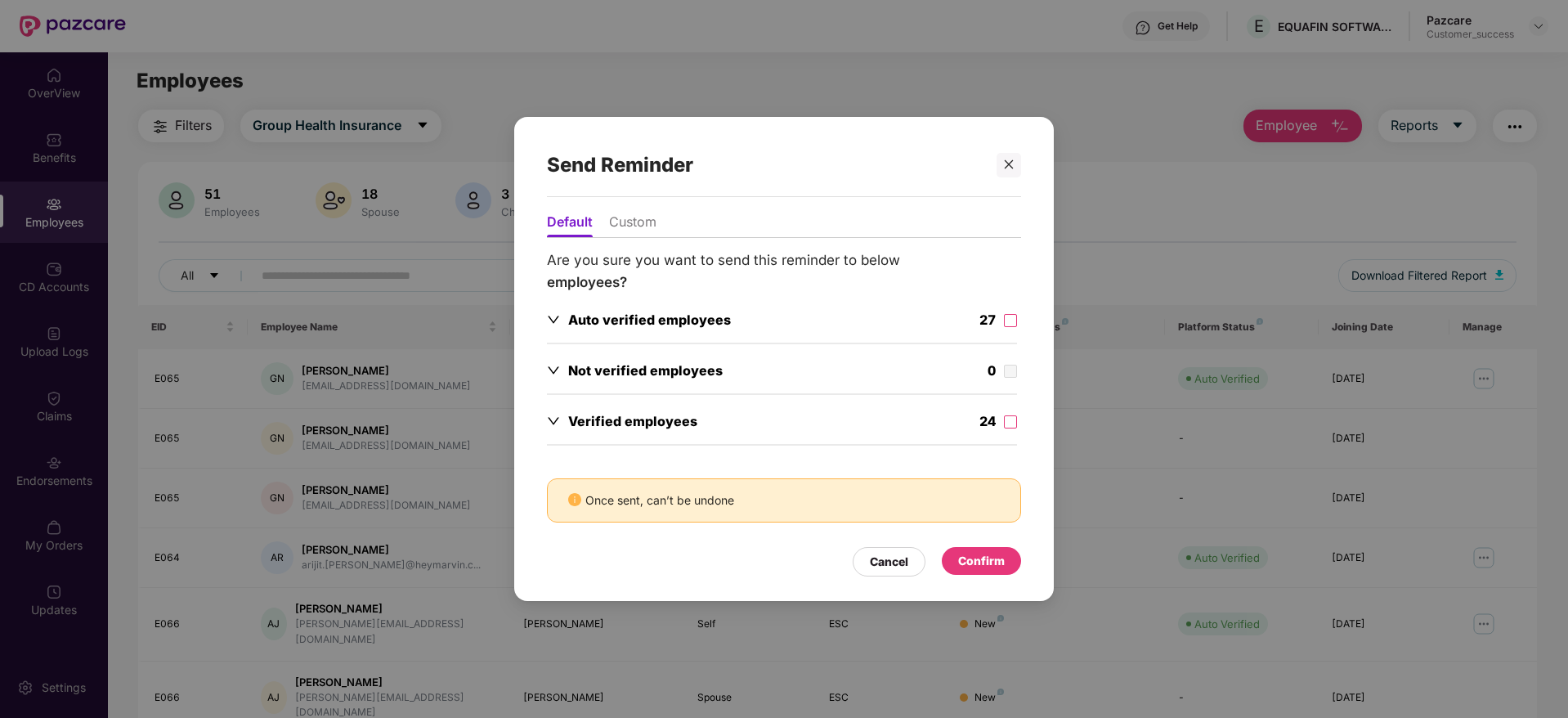
click at [625, 226] on li "Custom" at bounding box center [632, 225] width 47 height 24
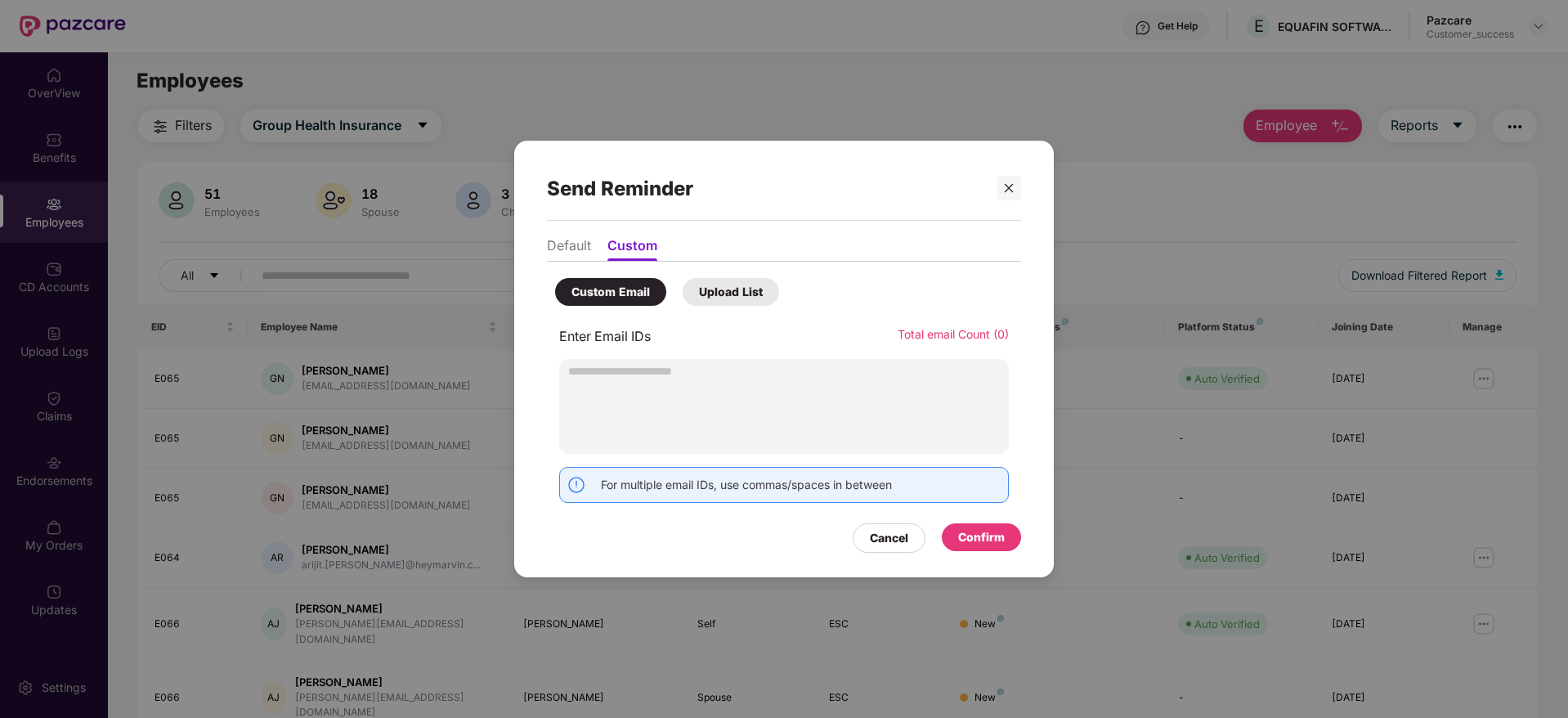
type input "**********"
click at [985, 536] on div "Confirm" at bounding box center [981, 537] width 46 height 18
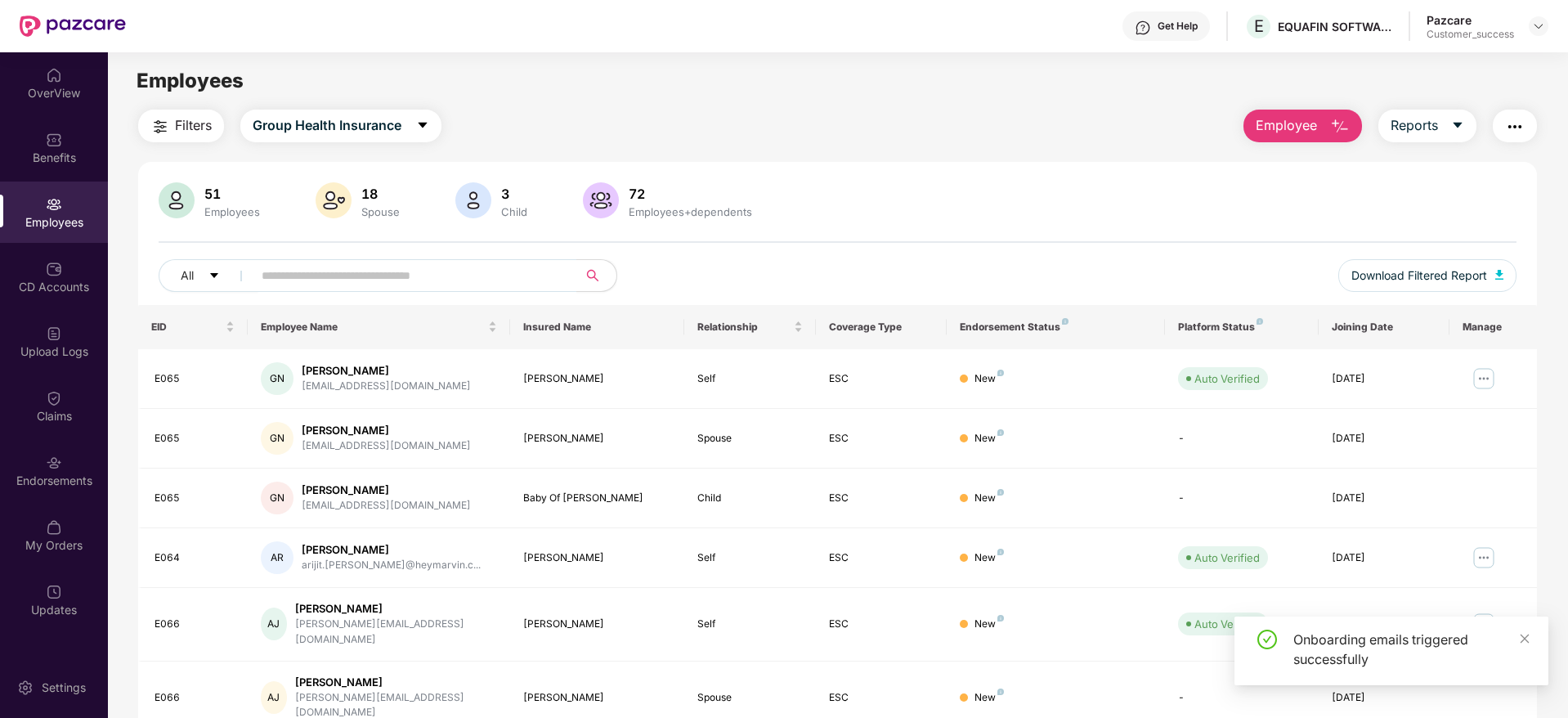
click at [1075, 227] on div "51 Employees 18 Spouse 3 Child [DEMOGRAPHIC_DATA] Employees+dependents All Down…" at bounding box center [837, 243] width 1398 height 122
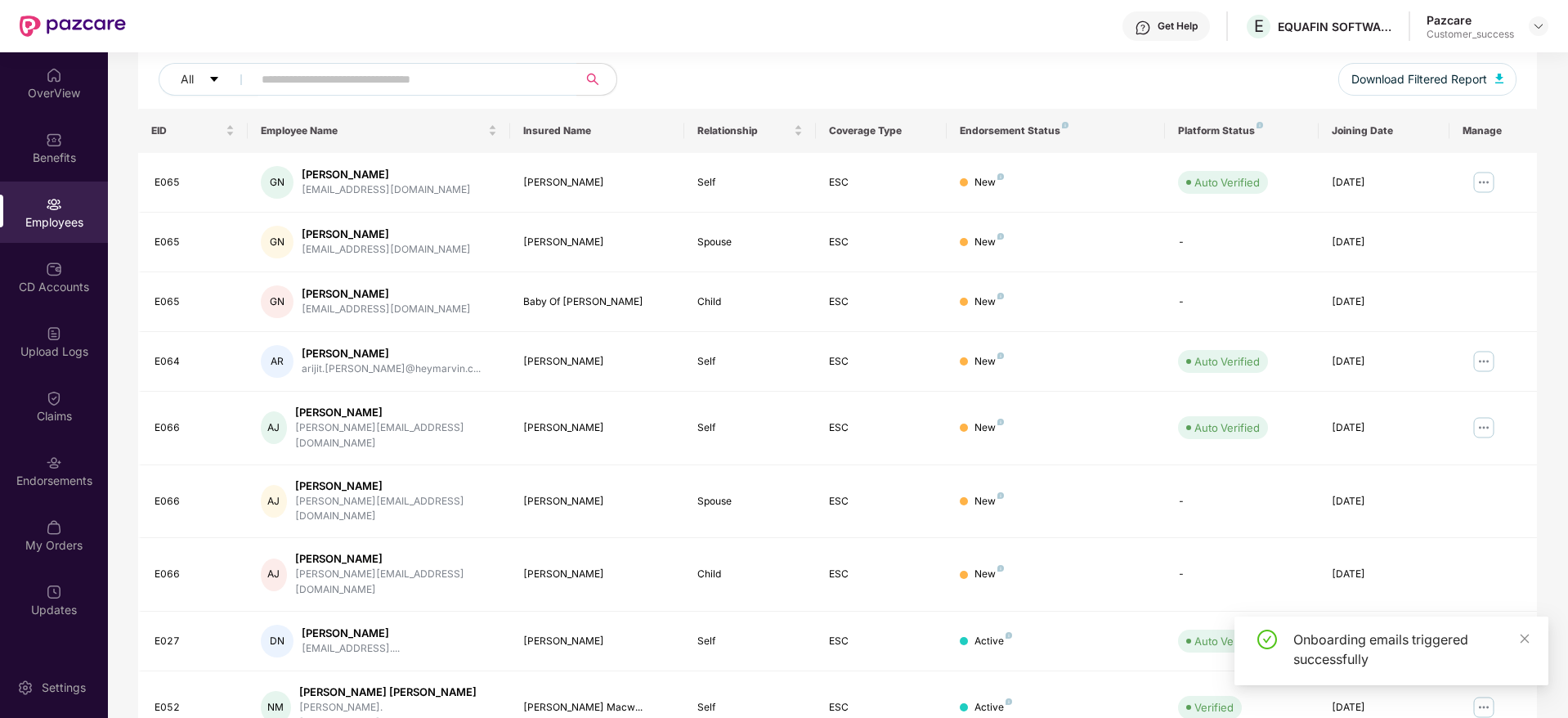
scroll to position [245, 0]
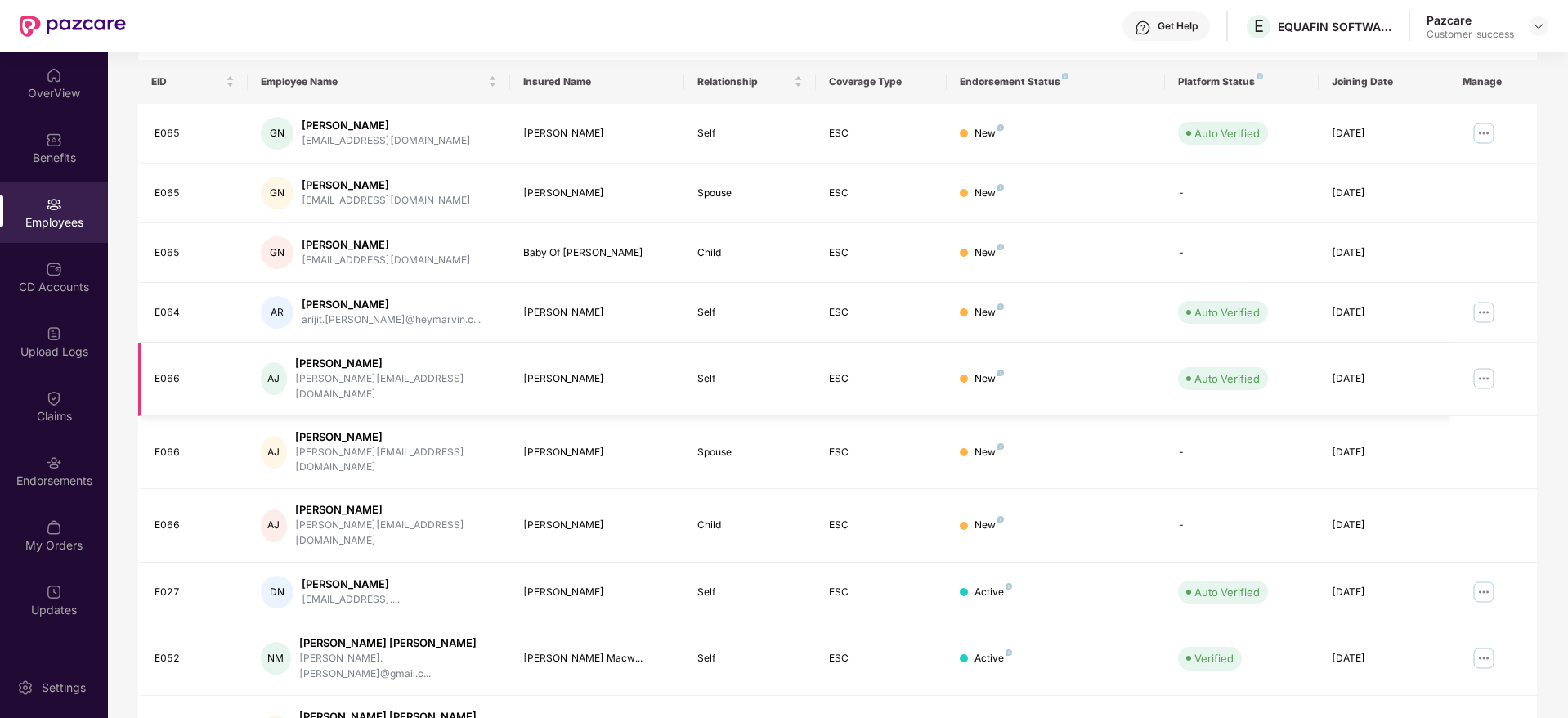
click at [1485, 367] on img at bounding box center [1483, 378] width 26 height 26
drag, startPoint x: 303, startPoint y: 378, endPoint x: 417, endPoint y: 380, distance: 114.0
click at [417, 380] on div "AJ Anish Jose [EMAIL_ADDRESS][DOMAIN_NAME]" at bounding box center [379, 379] width 236 height 46
copy div "[PERSON_NAME][EMAIL_ADDRESS][DOMAIN_NAME]"
click at [1556, 162] on div "Filters Group Health Insurance Employee Reports 51 Employees 18 Spouse 3 Child …" at bounding box center [837, 346] width 1459 height 964
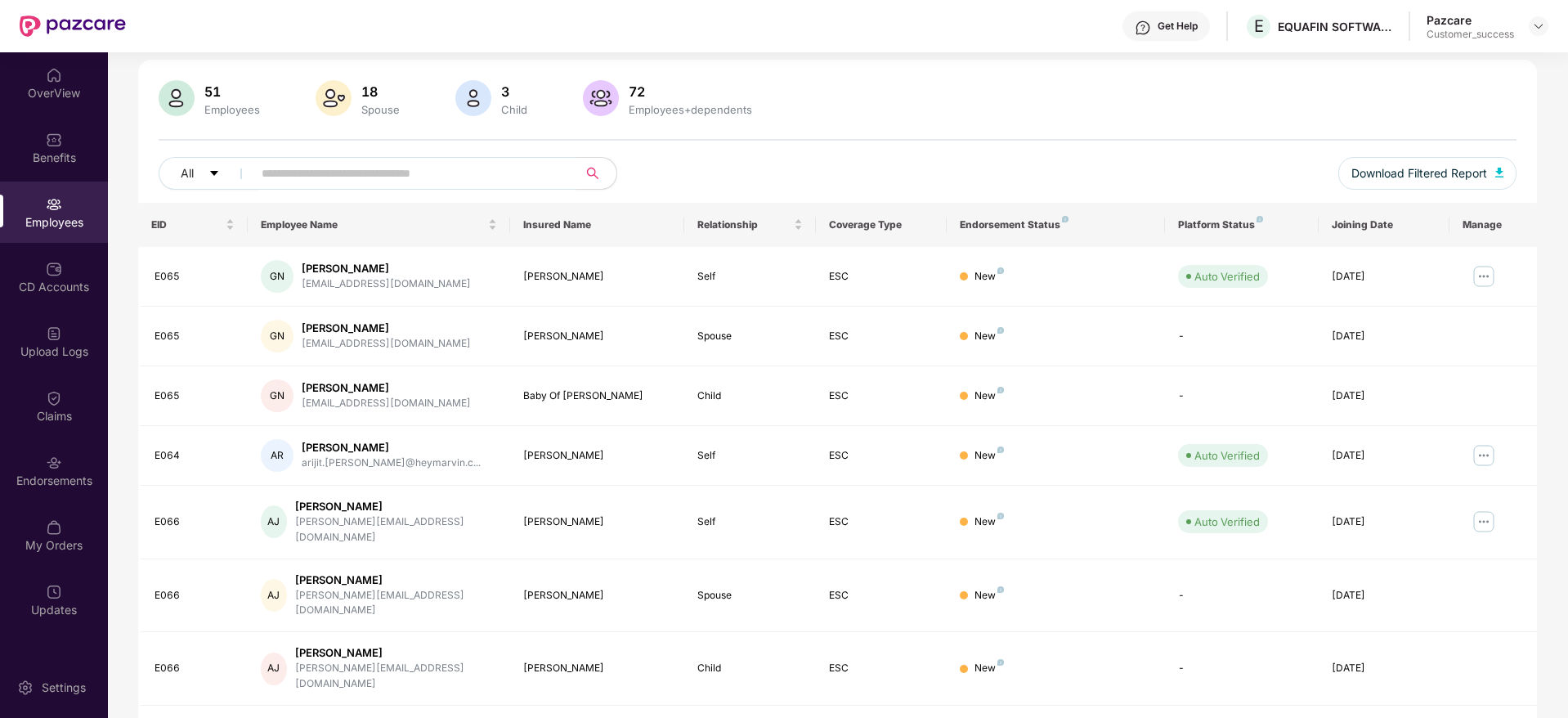
scroll to position [0, 0]
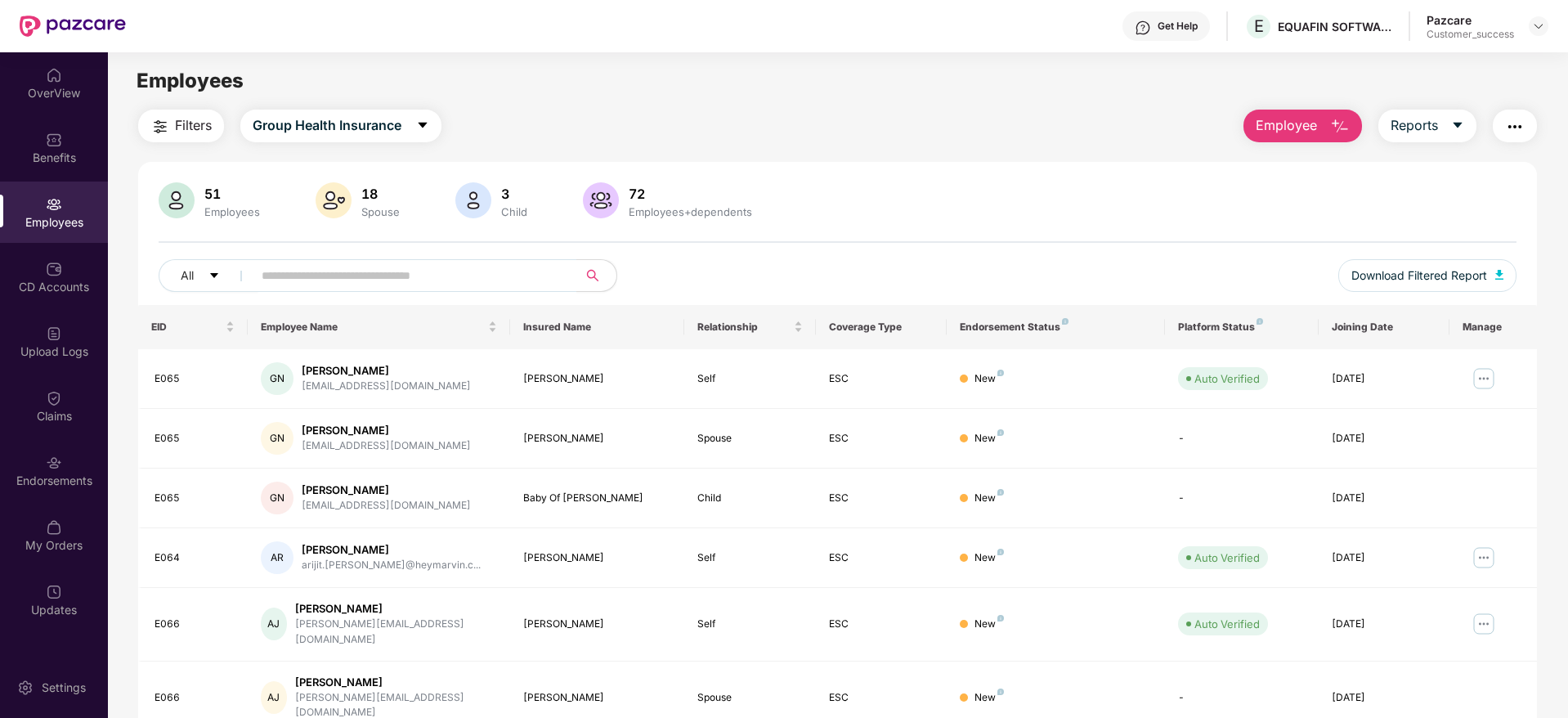
click at [1507, 121] on img "button" at bounding box center [1514, 126] width 19 height 19
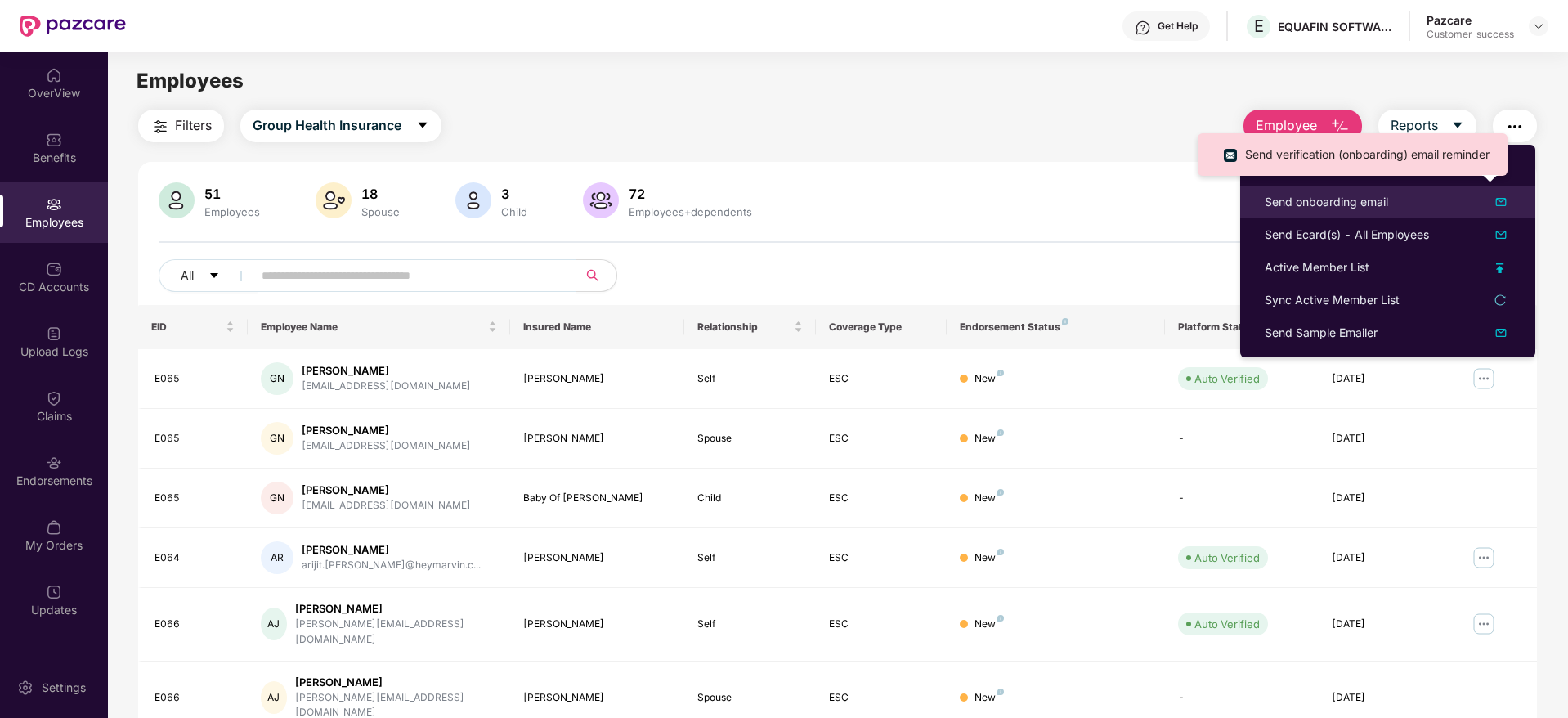
click at [1329, 200] on div "Send onboarding email" at bounding box center [1326, 201] width 123 height 18
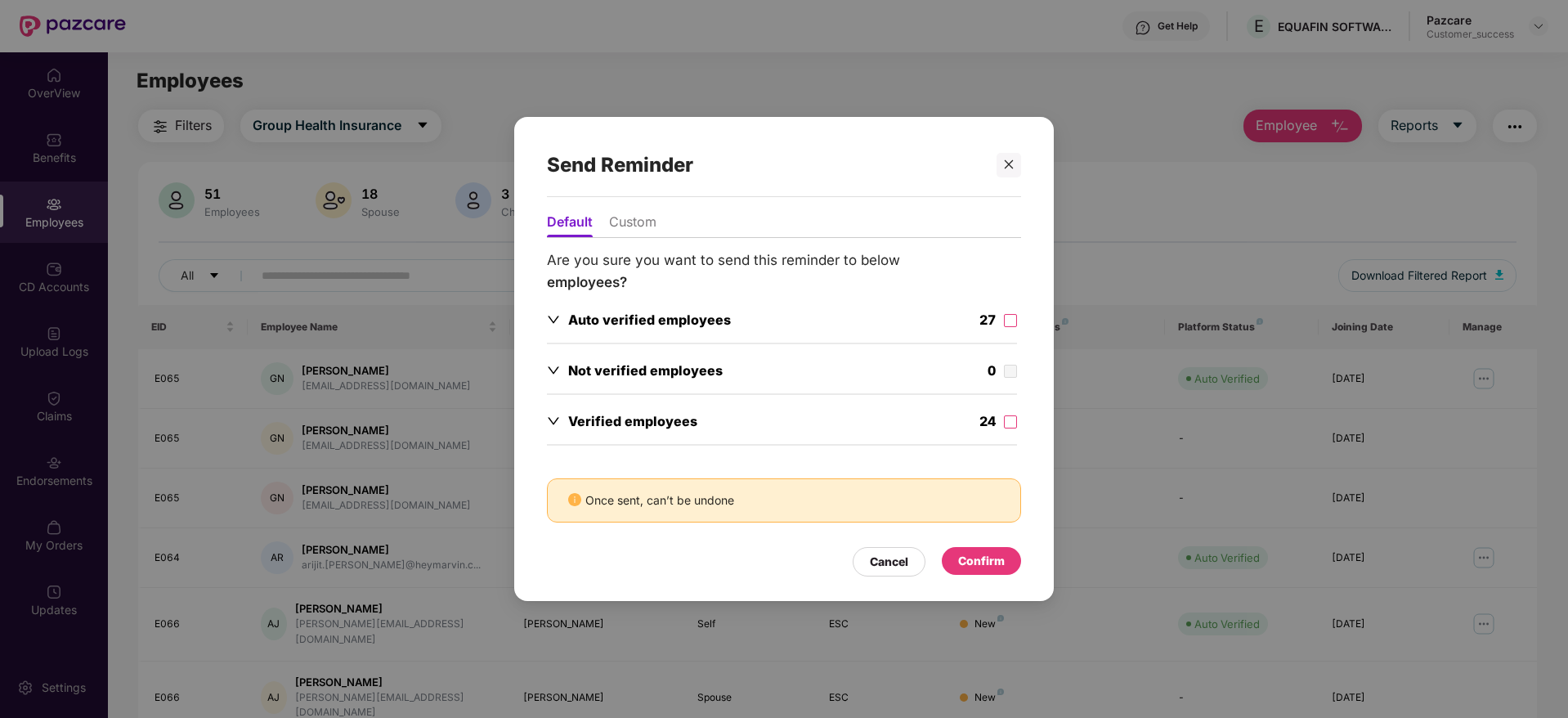
click at [632, 222] on li "Custom" at bounding box center [632, 225] width 47 height 24
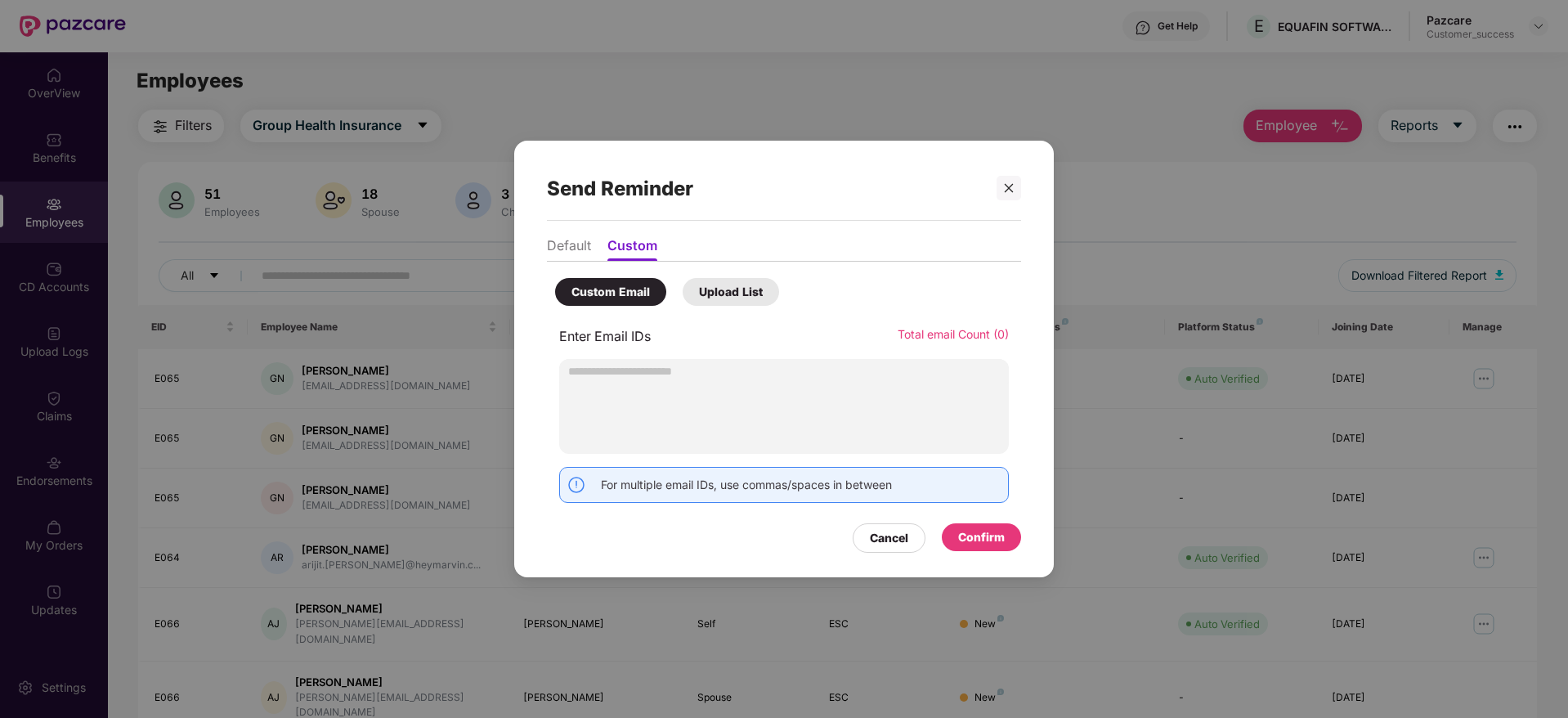
type input "**********"
click at [962, 529] on div "Confirm" at bounding box center [981, 537] width 46 height 18
